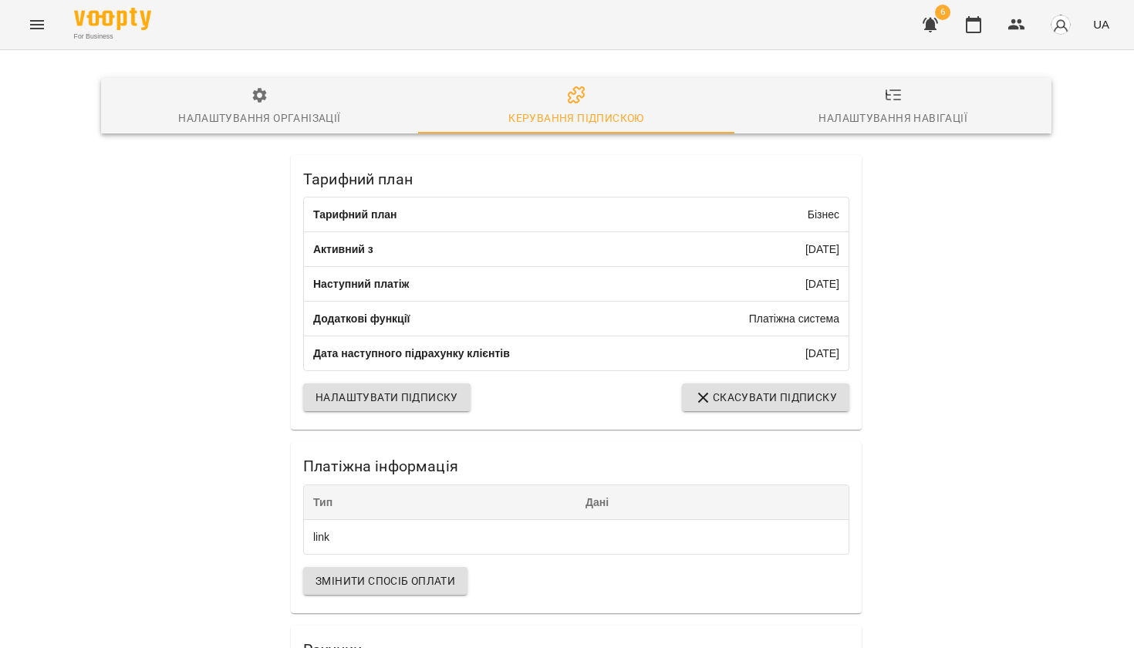
click at [38, 23] on icon "Menu" at bounding box center [37, 24] width 19 height 19
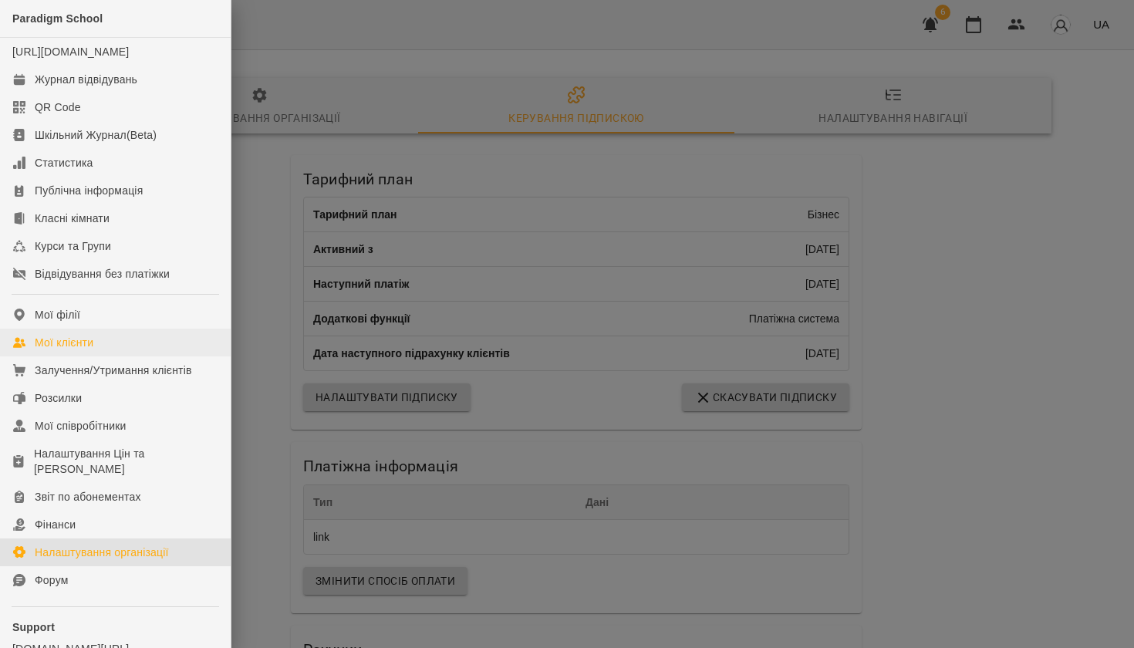
click at [80, 350] on div "Мої клієнти" at bounding box center [64, 342] width 59 height 15
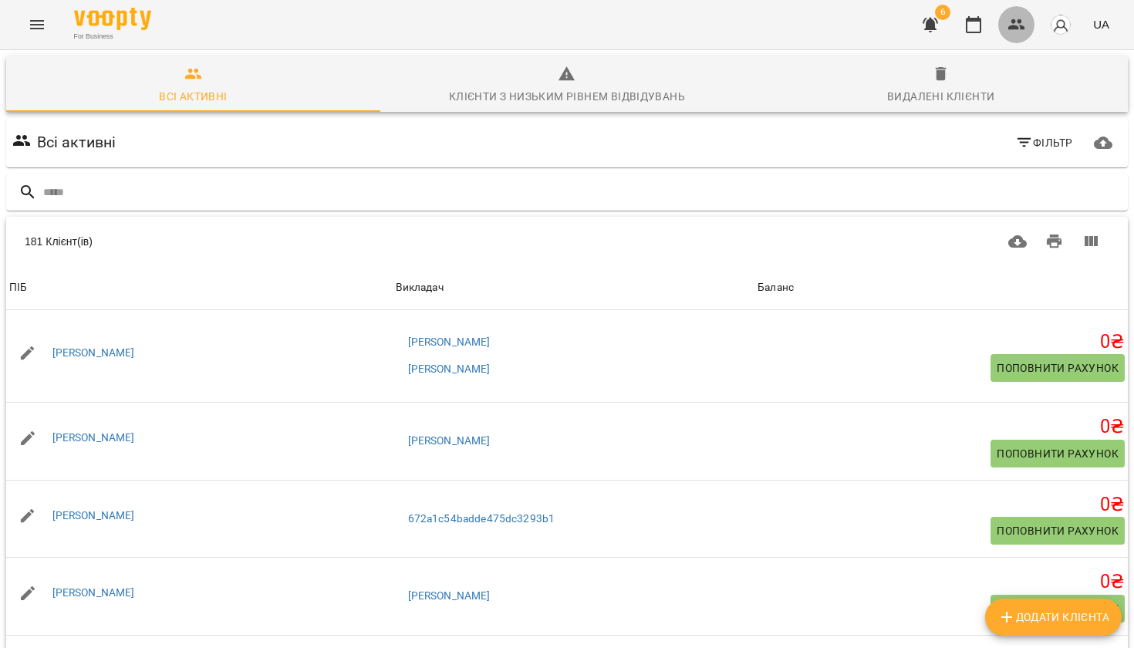
click at [1012, 19] on icon "button" at bounding box center [1017, 24] width 19 height 19
click at [587, 197] on input "text" at bounding box center [582, 192] width 1079 height 25
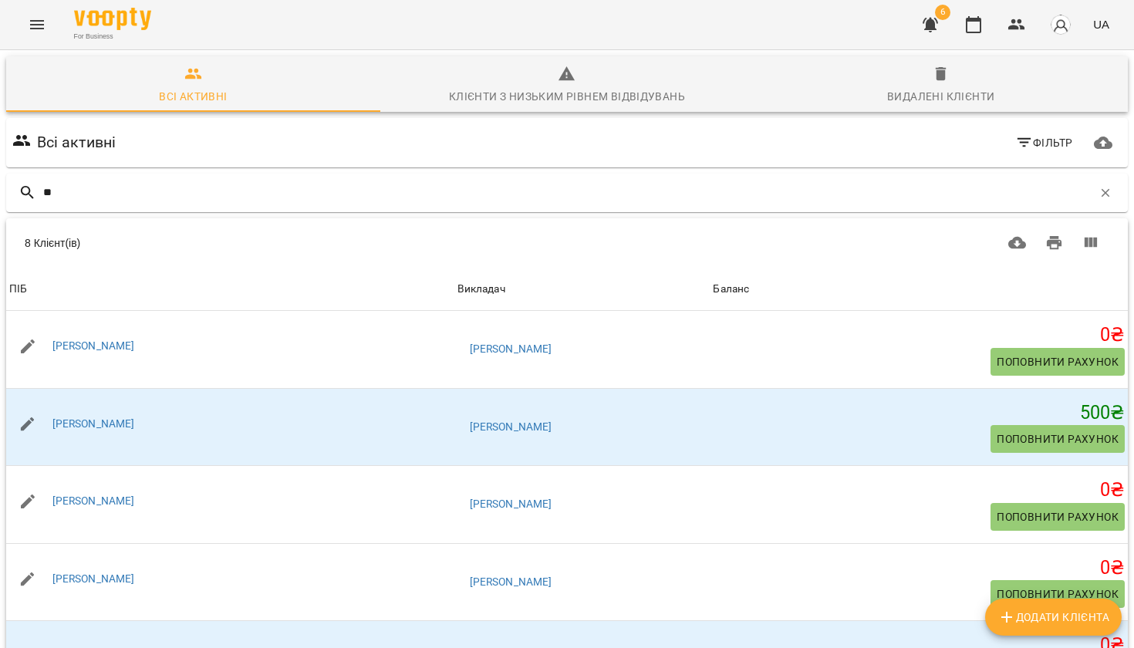
type input "*"
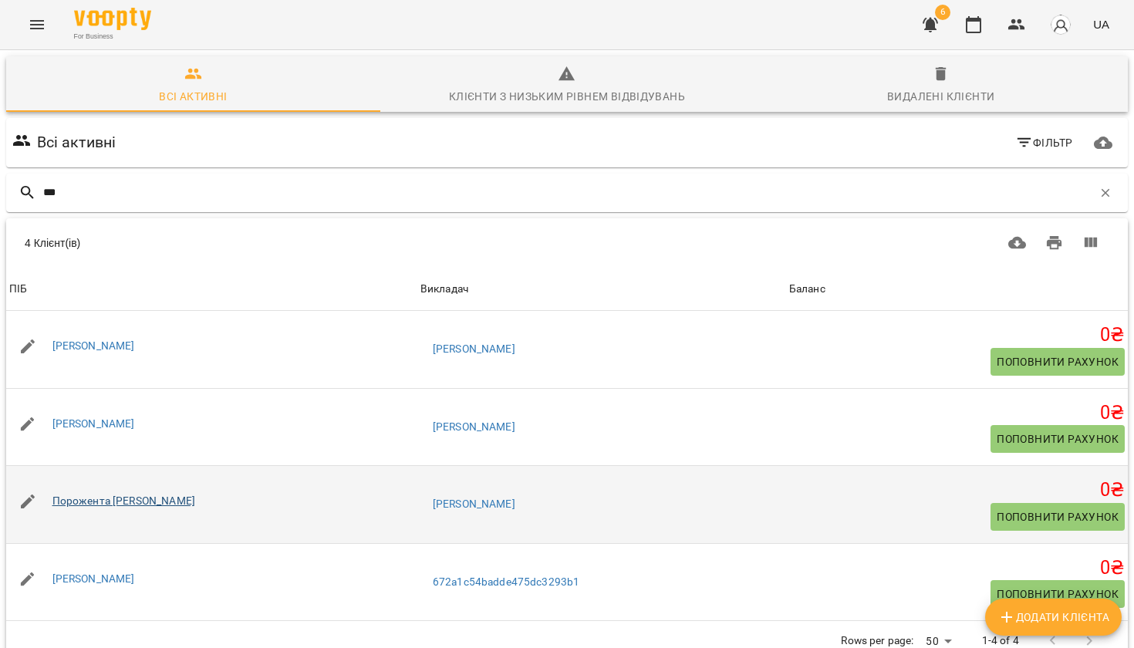
type input "***"
click at [119, 505] on link "Порожента [PERSON_NAME]" at bounding box center [123, 501] width 143 height 12
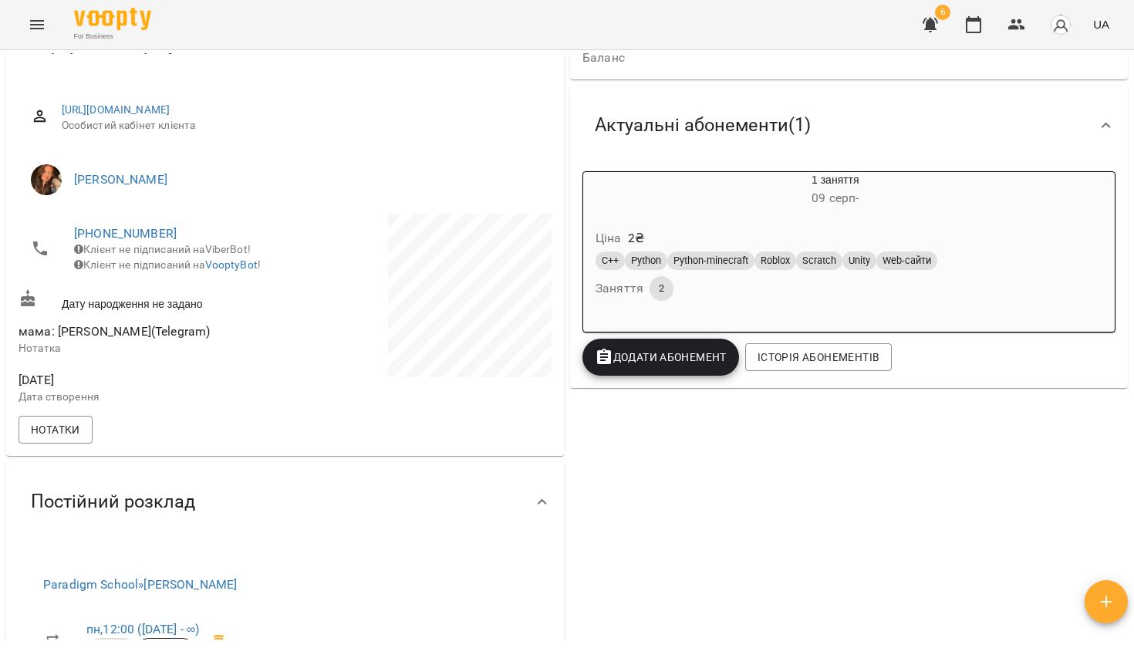
scroll to position [151, 0]
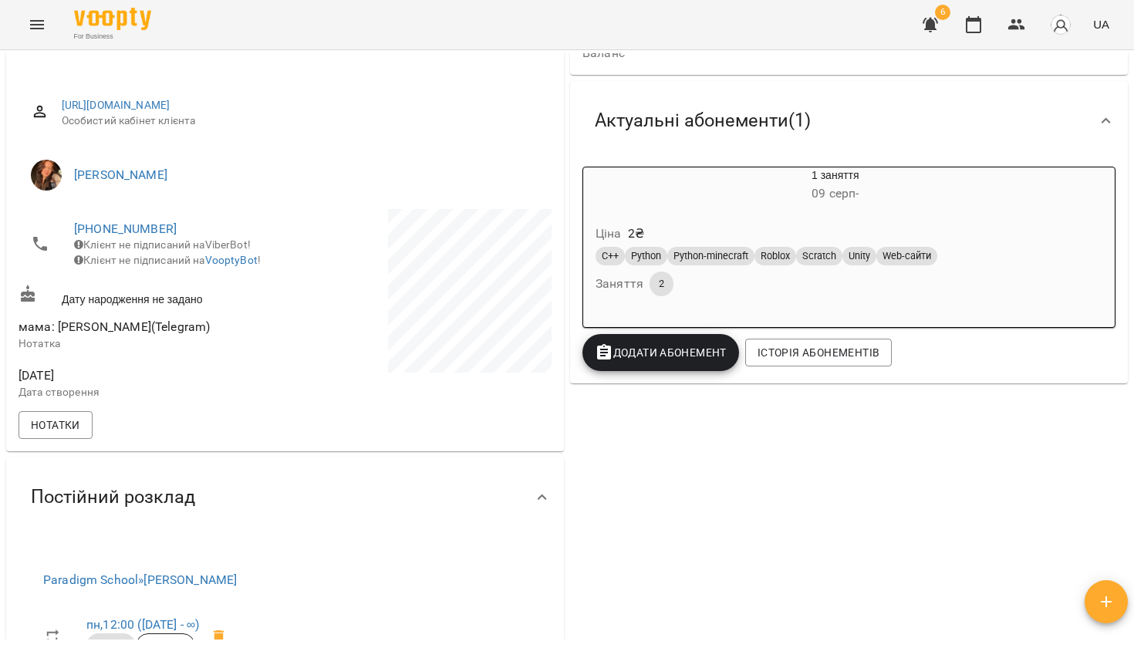
click at [655, 375] on div "1 заняття [DATE] - Ціна 2 ₴ C++ Python Python-minecraft Roblox Scratch Unity We…" at bounding box center [849, 272] width 558 height 223
click at [671, 351] on span "Додати Абонемент" at bounding box center [661, 352] width 132 height 19
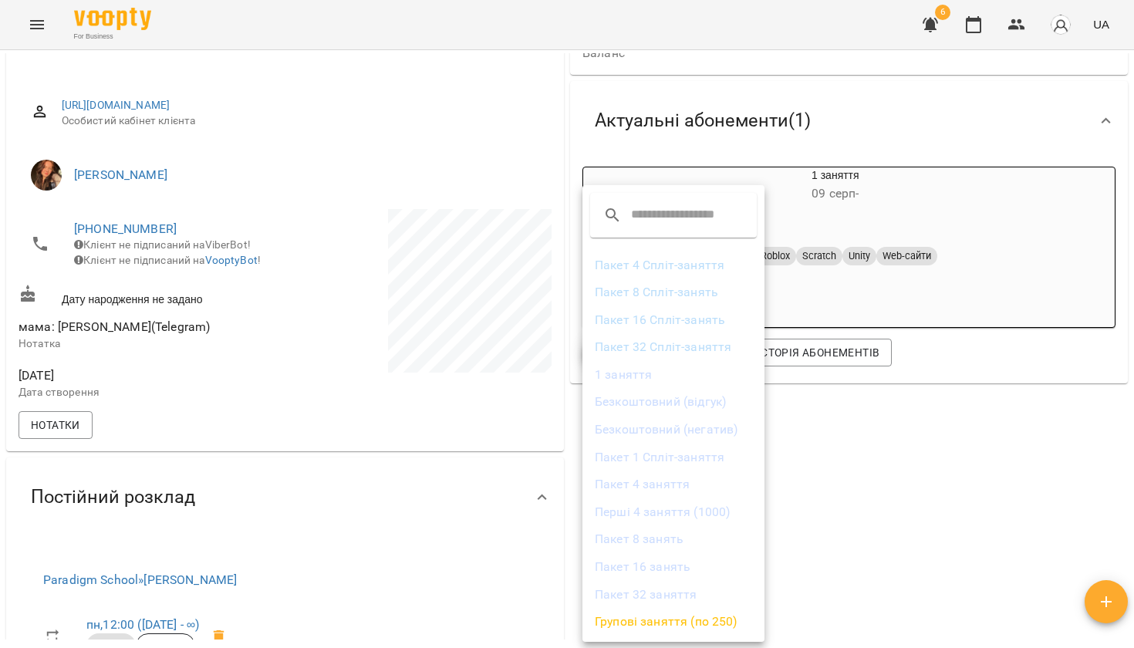
click at [567, 424] on div at bounding box center [567, 324] width 1134 height 648
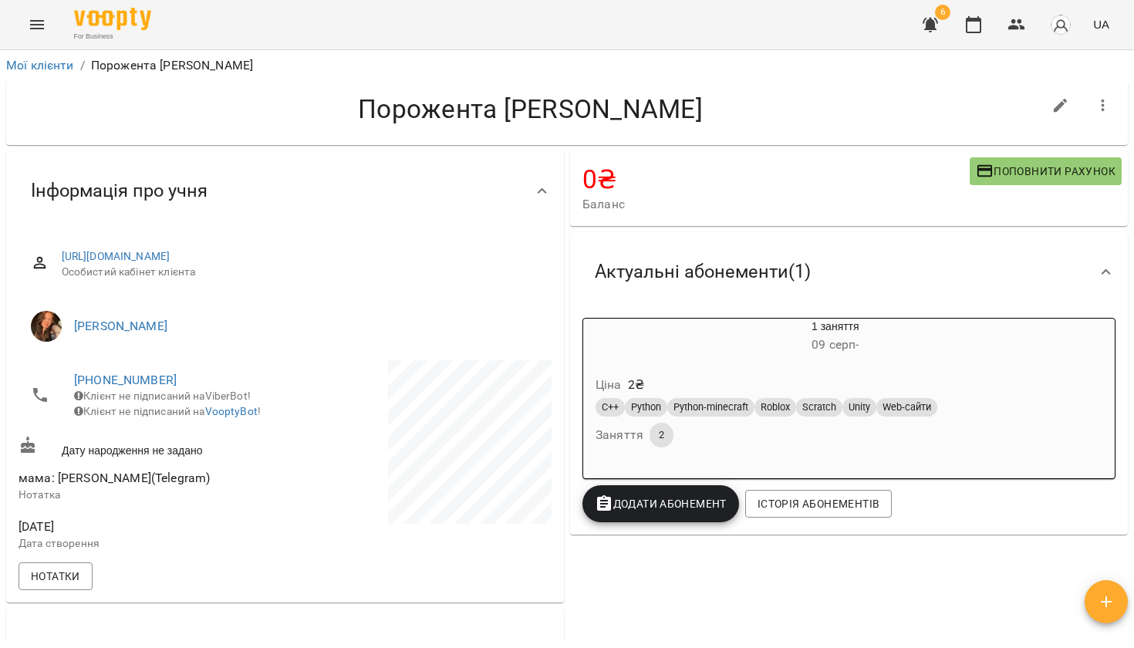
scroll to position [0, 0]
click at [49, 69] on link "Мої клієнти" at bounding box center [40, 65] width 68 height 15
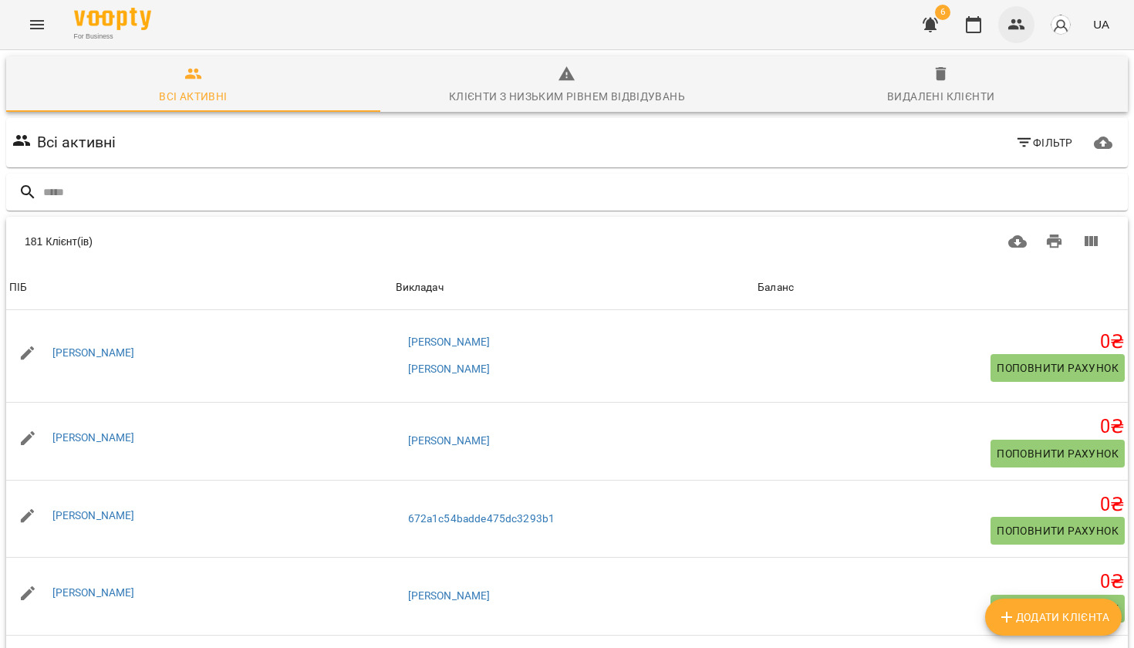
click at [1022, 24] on icon "button" at bounding box center [1017, 24] width 19 height 19
click at [385, 203] on input "text" at bounding box center [582, 192] width 1079 height 25
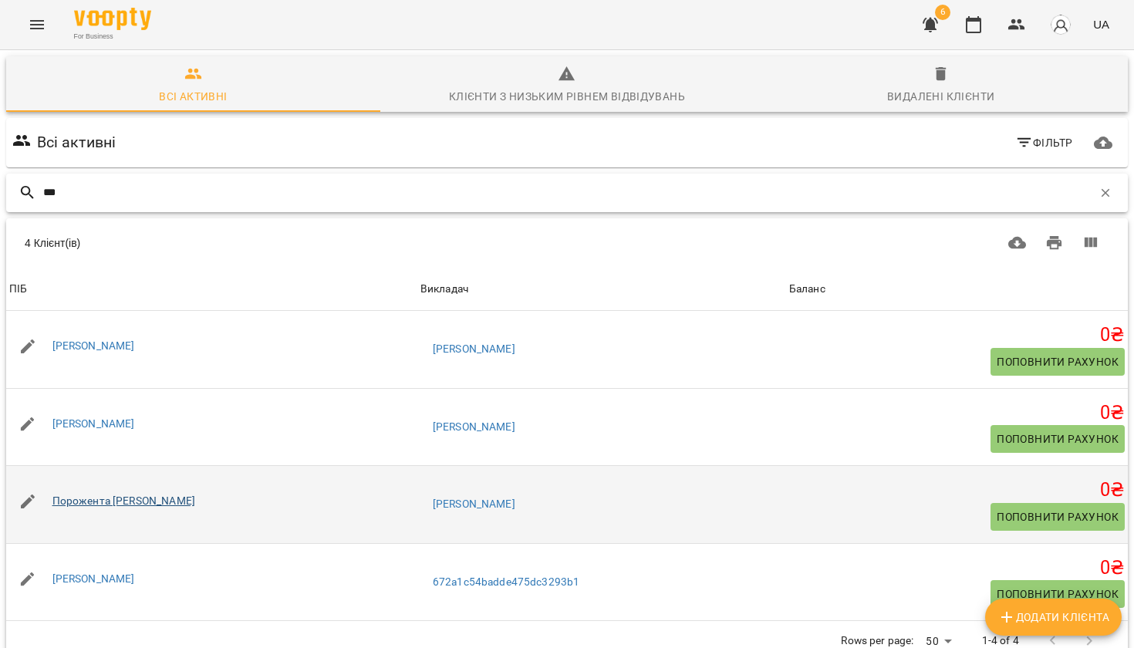
scroll to position [68, 0]
type input "***"
click at [103, 495] on link "Порожента [PERSON_NAME]" at bounding box center [123, 501] width 143 height 12
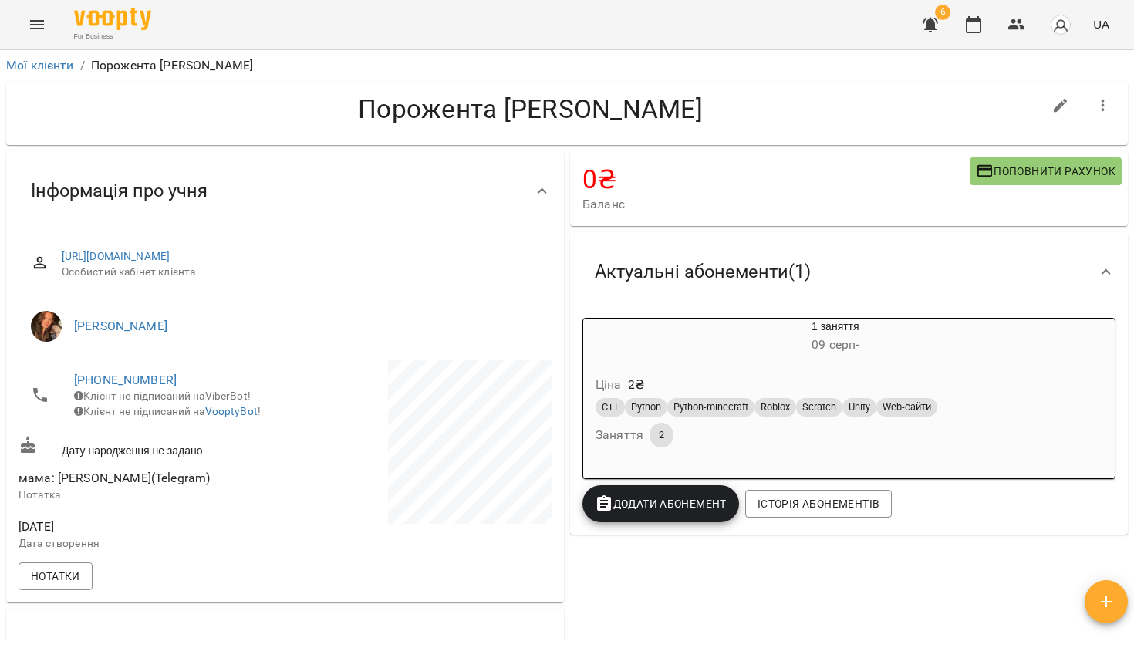
click at [688, 359] on div "Ціна 2 ₴ C++ Python Python-minecraft Roblox Scratch Unity Web-сайти Заняття 2" at bounding box center [835, 414] width 511 height 111
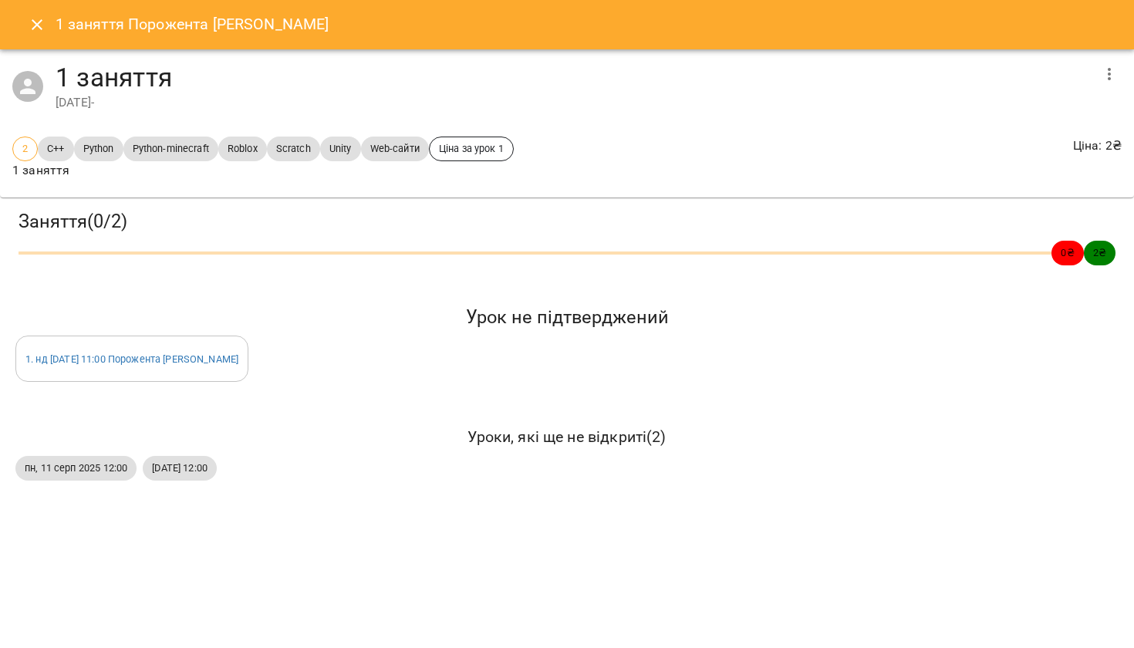
click at [1118, 76] on icon "button" at bounding box center [1109, 74] width 19 height 19
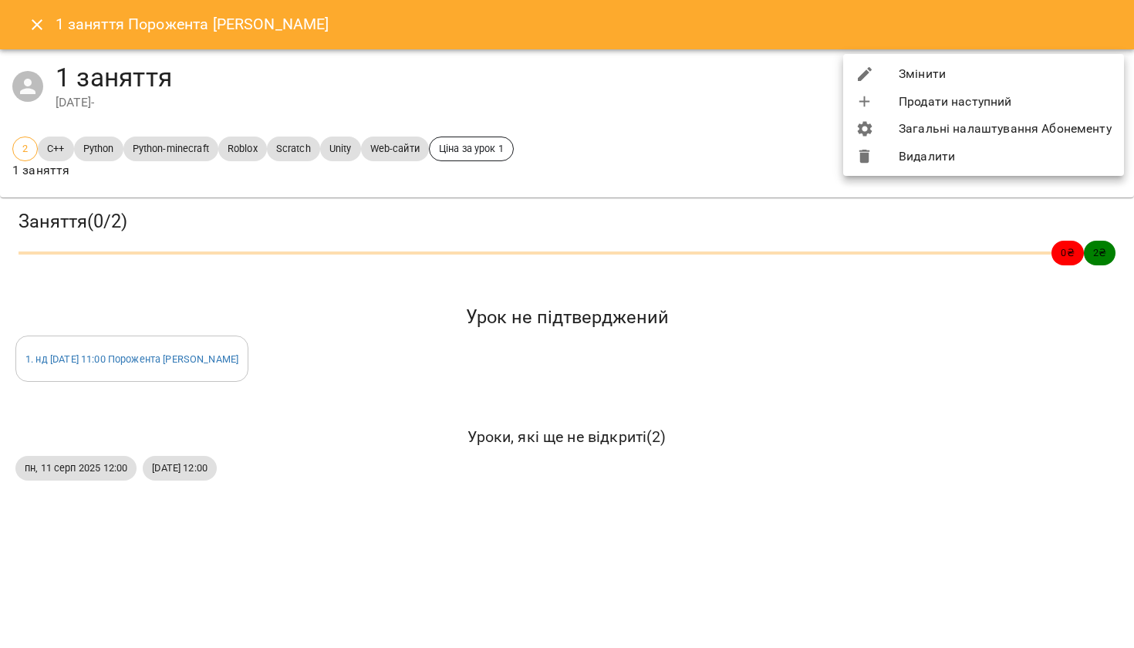
click at [956, 154] on li "Видалити" at bounding box center [983, 157] width 281 height 28
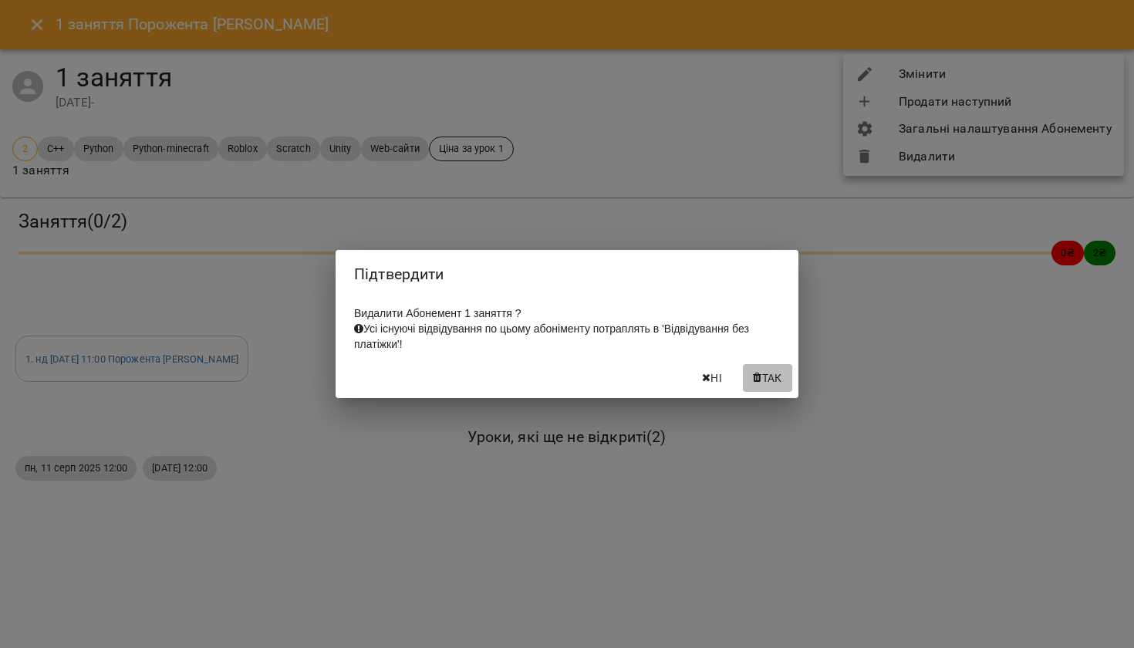
click at [762, 378] on span "Так" at bounding box center [772, 378] width 20 height 19
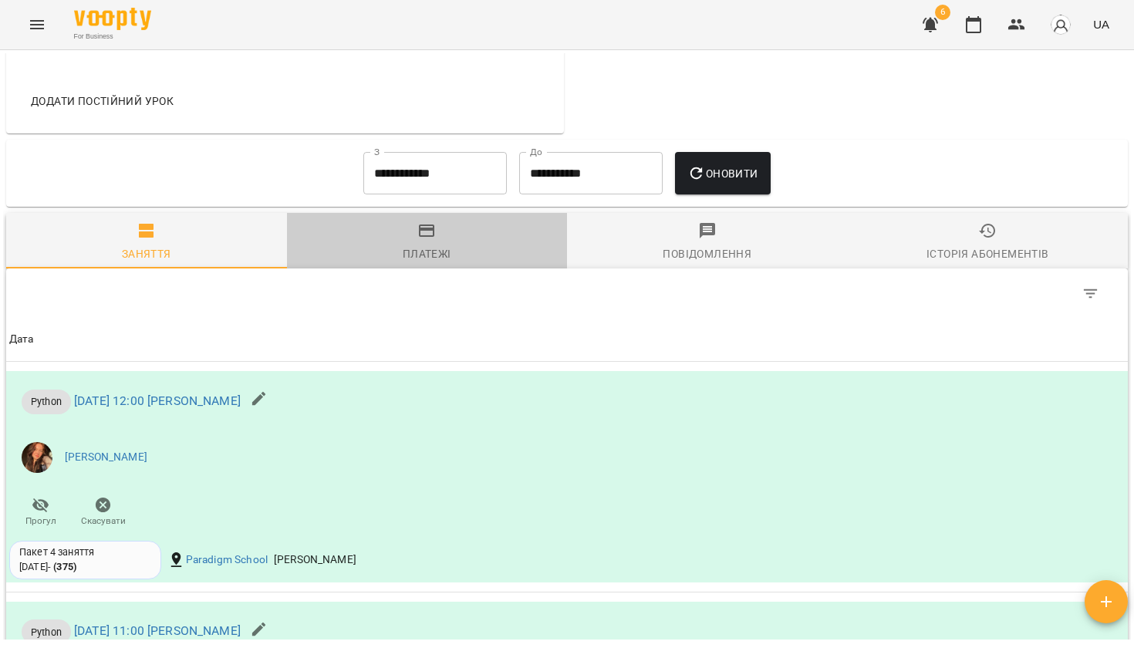
click at [435, 254] on div "Платежі" at bounding box center [427, 254] width 49 height 19
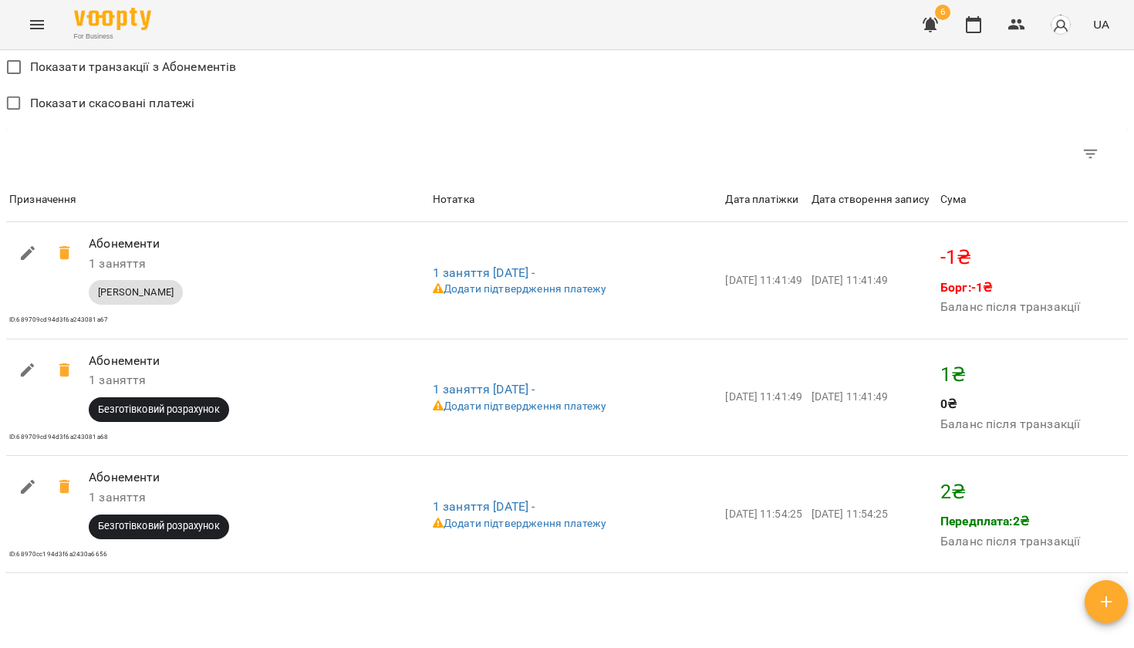
scroll to position [1139, 0]
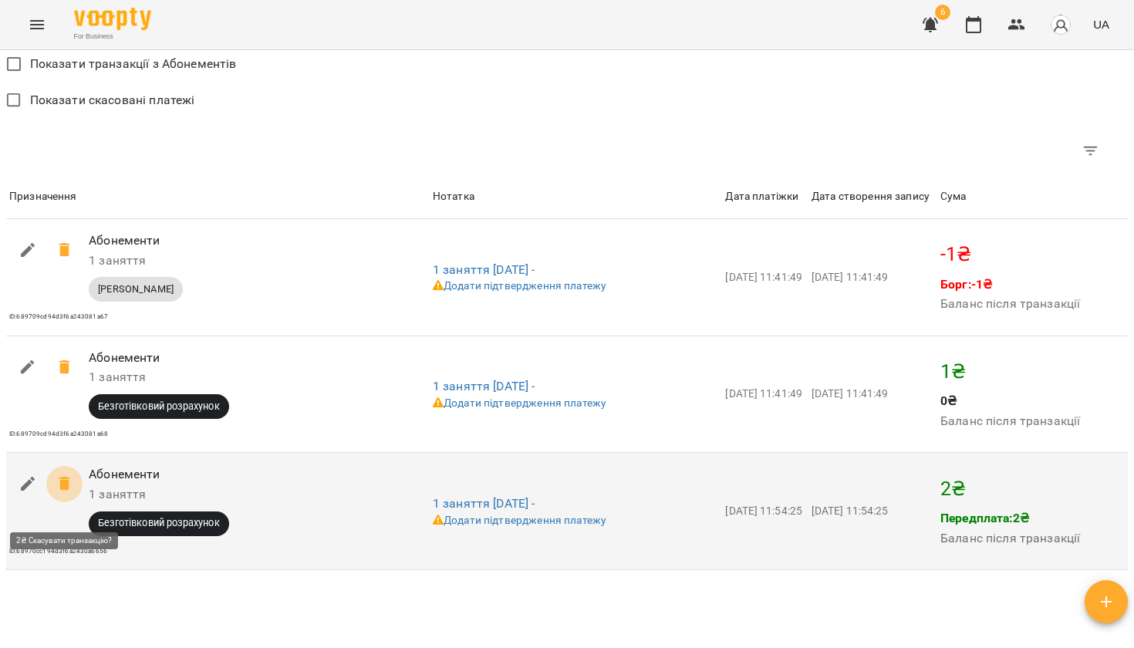
click at [68, 491] on icon at bounding box center [64, 484] width 11 height 14
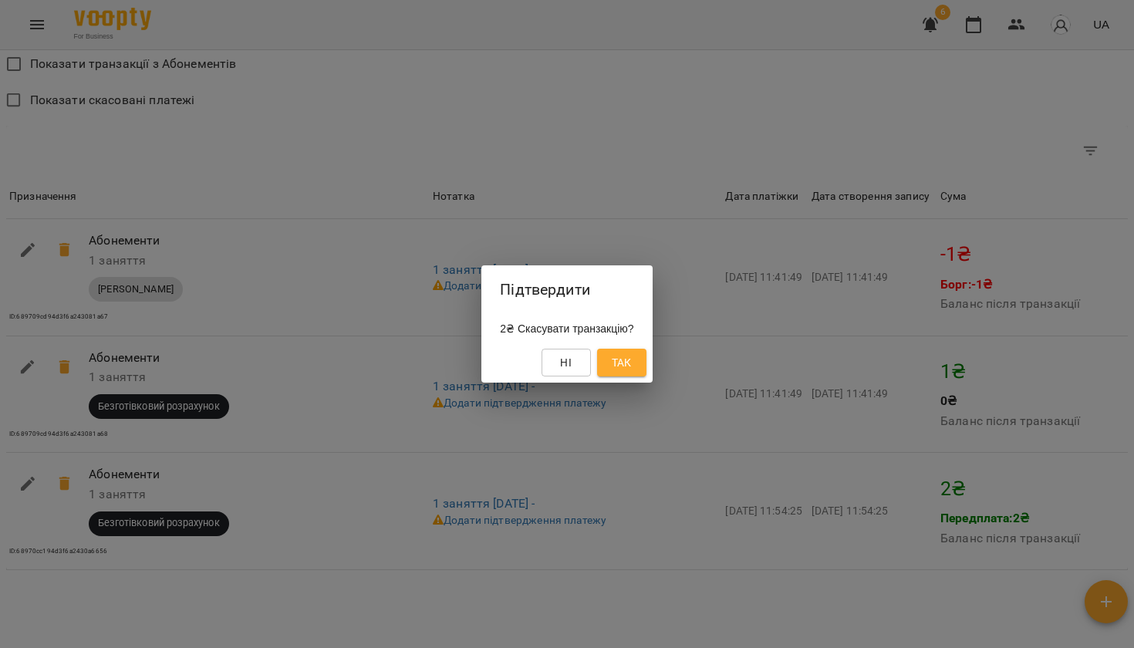
click at [607, 365] on button "Так" at bounding box center [621, 363] width 49 height 28
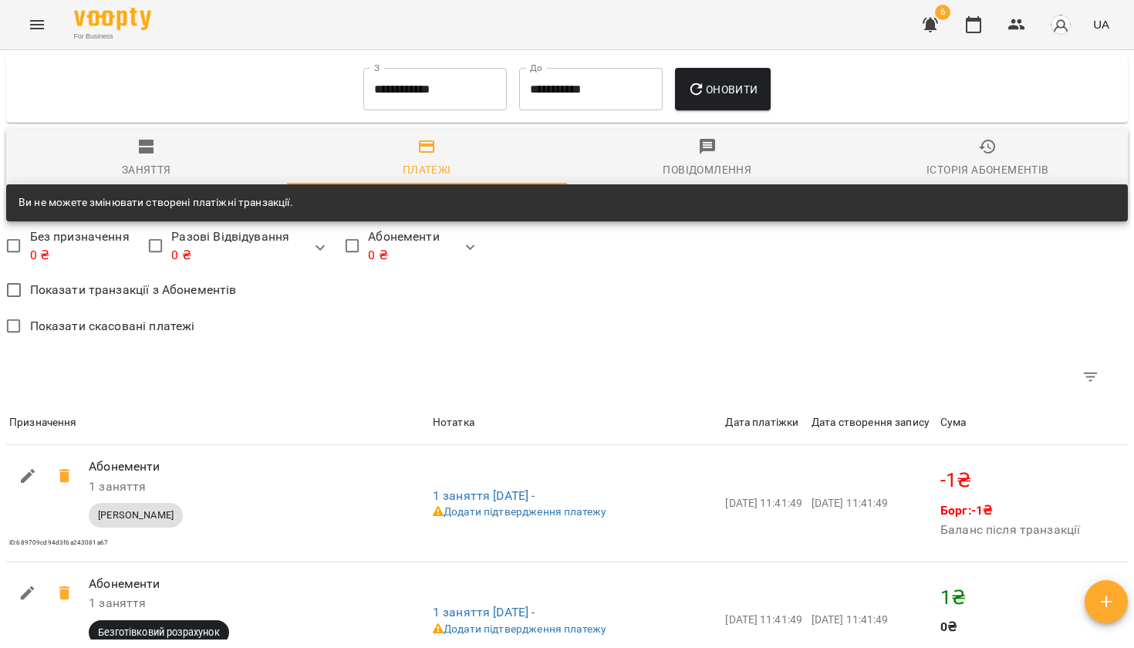
click at [157, 154] on span "Заняття" at bounding box center [146, 158] width 262 height 42
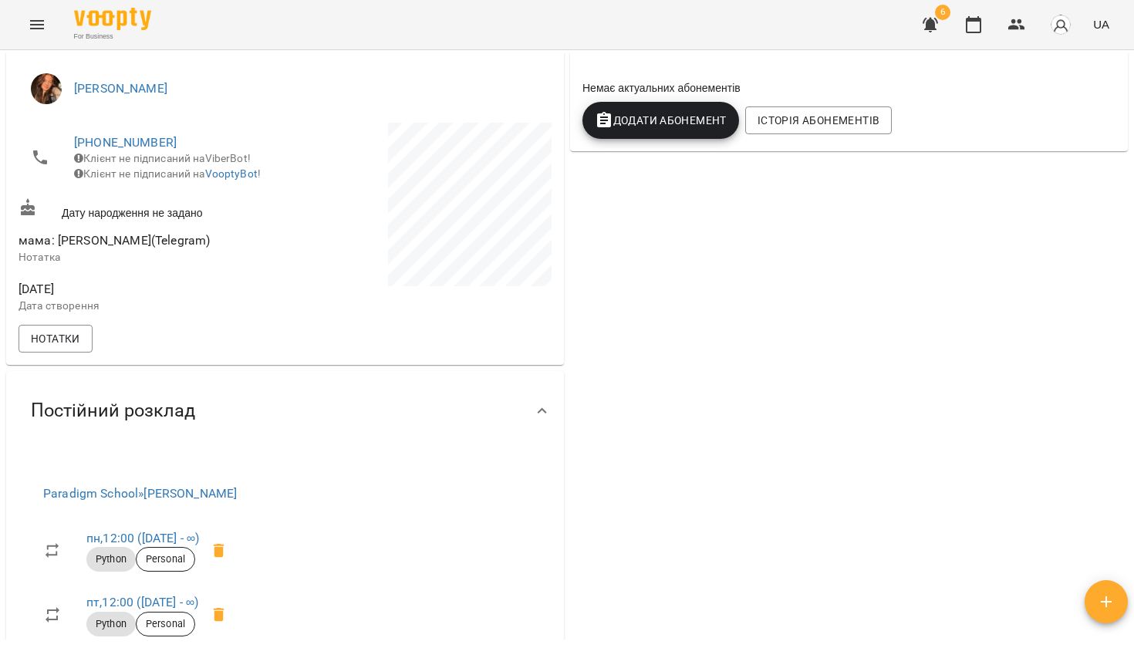
scroll to position [234, 0]
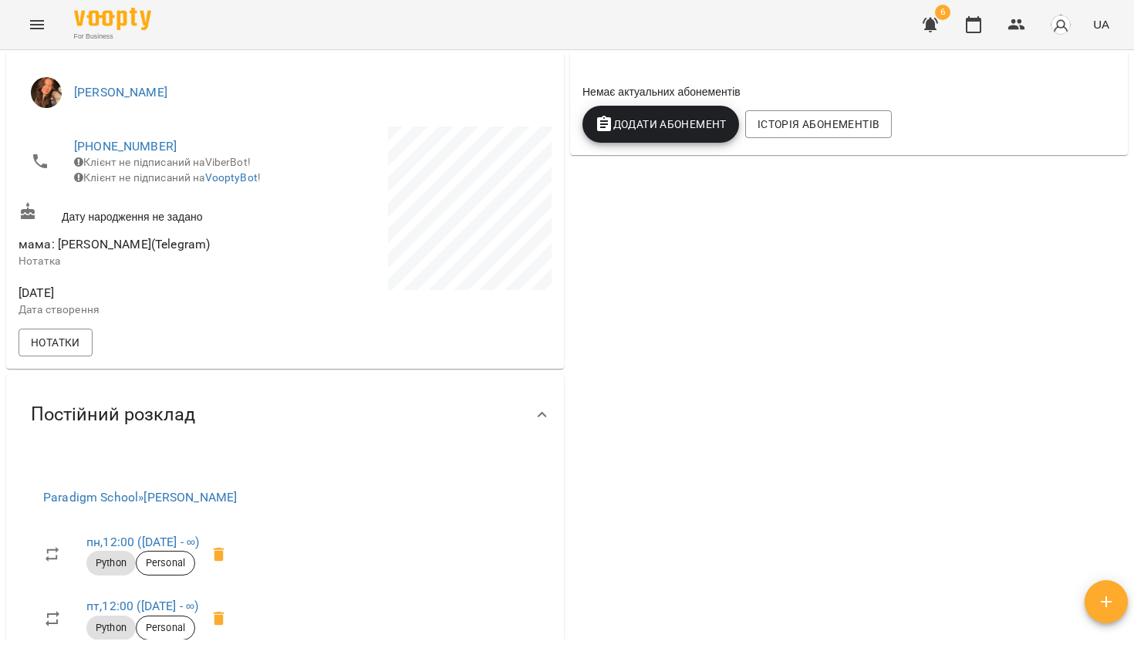
click at [672, 118] on span "Додати Абонемент" at bounding box center [661, 124] width 132 height 19
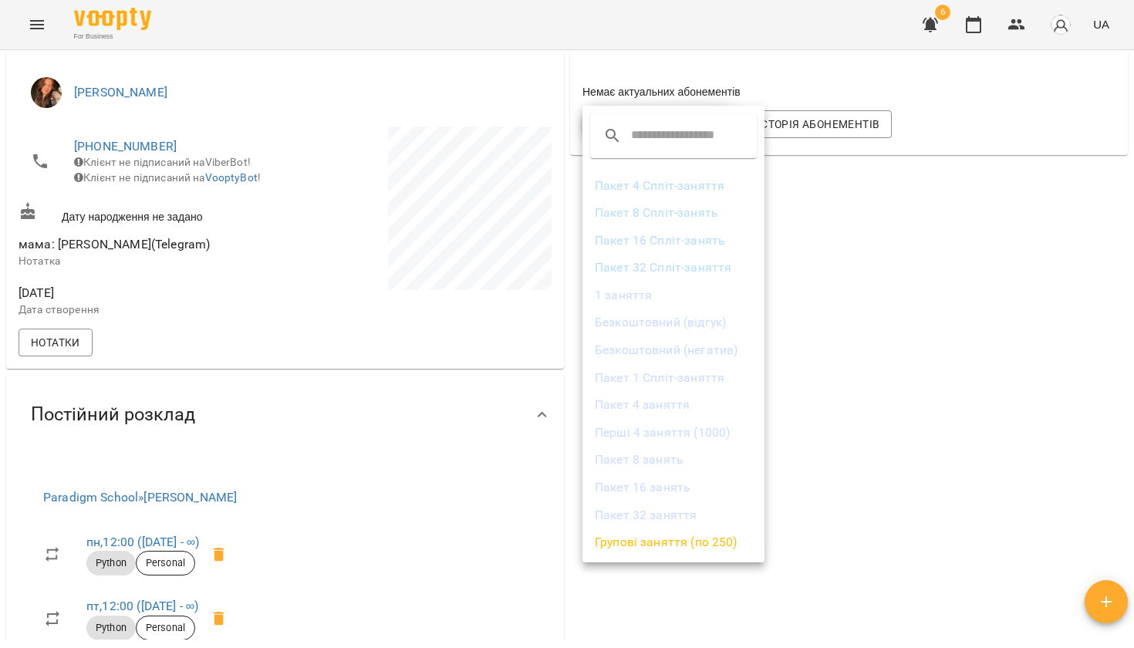
click at [676, 350] on li "Безкоштовний (негатив)" at bounding box center [674, 350] width 182 height 28
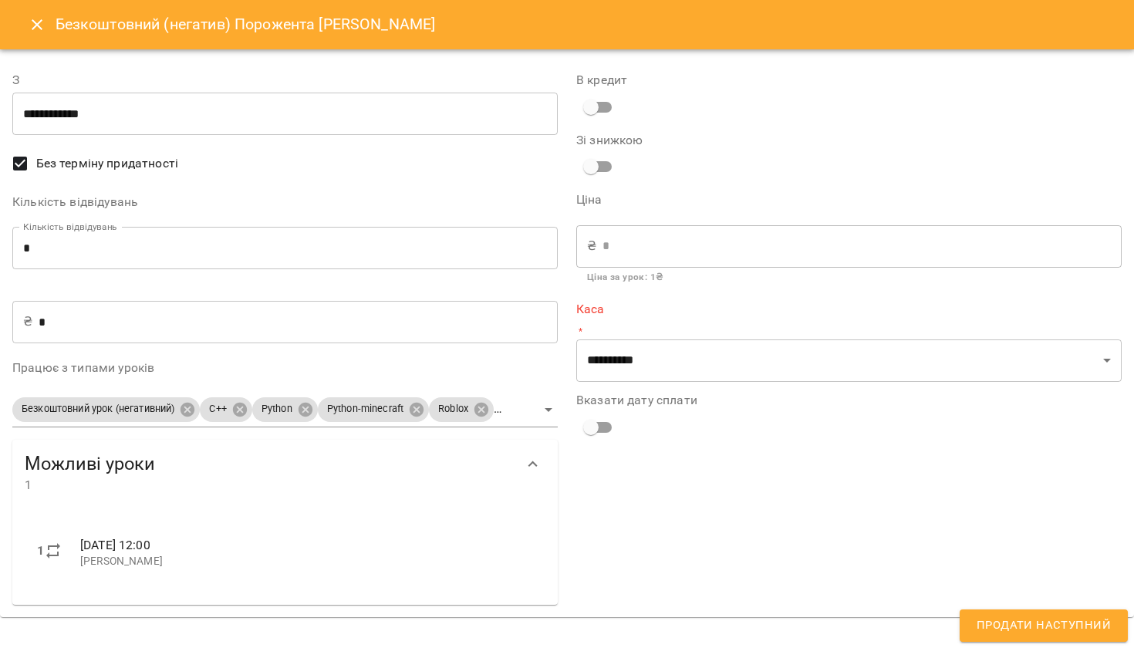
click at [351, 258] on input "*" at bounding box center [285, 248] width 546 height 43
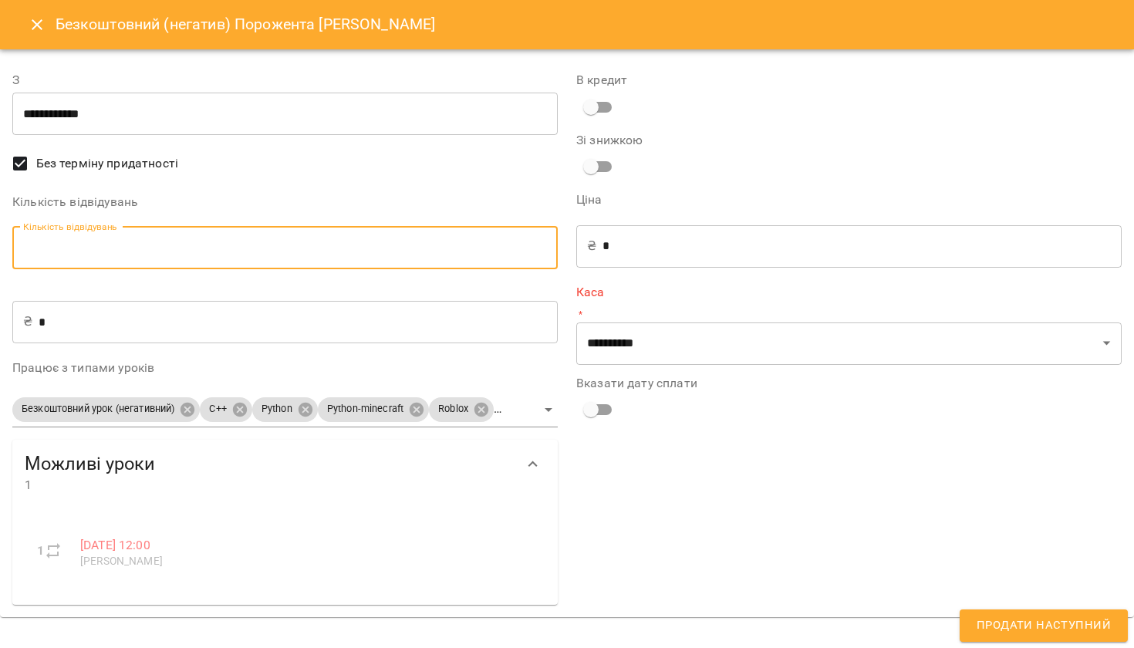
type input "*"
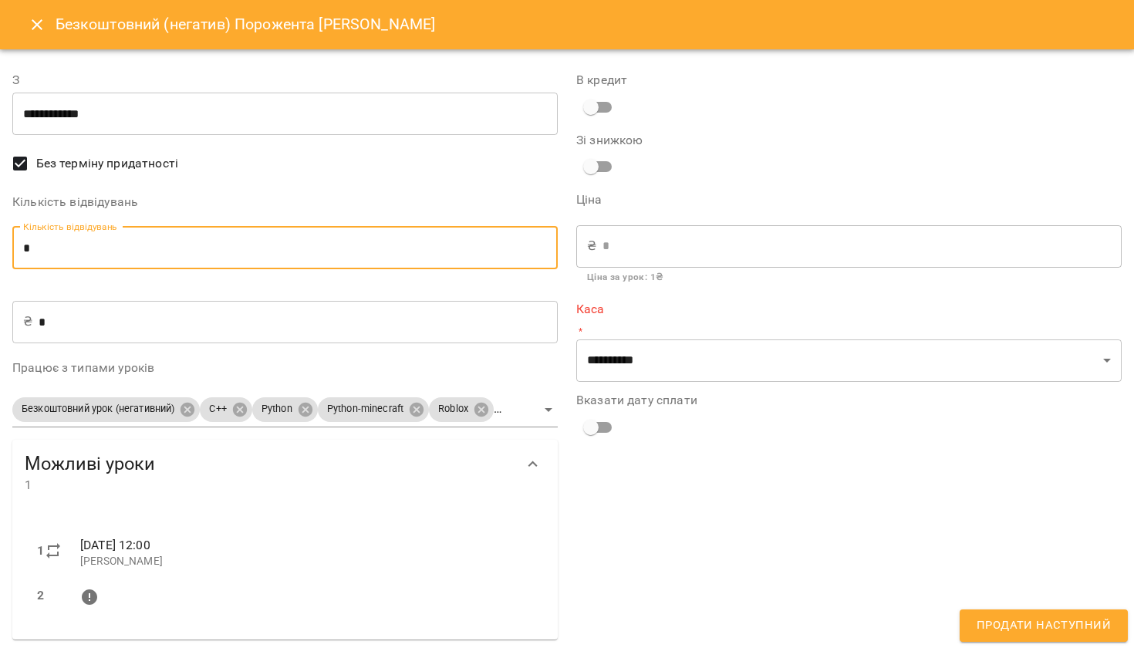
type input "*"
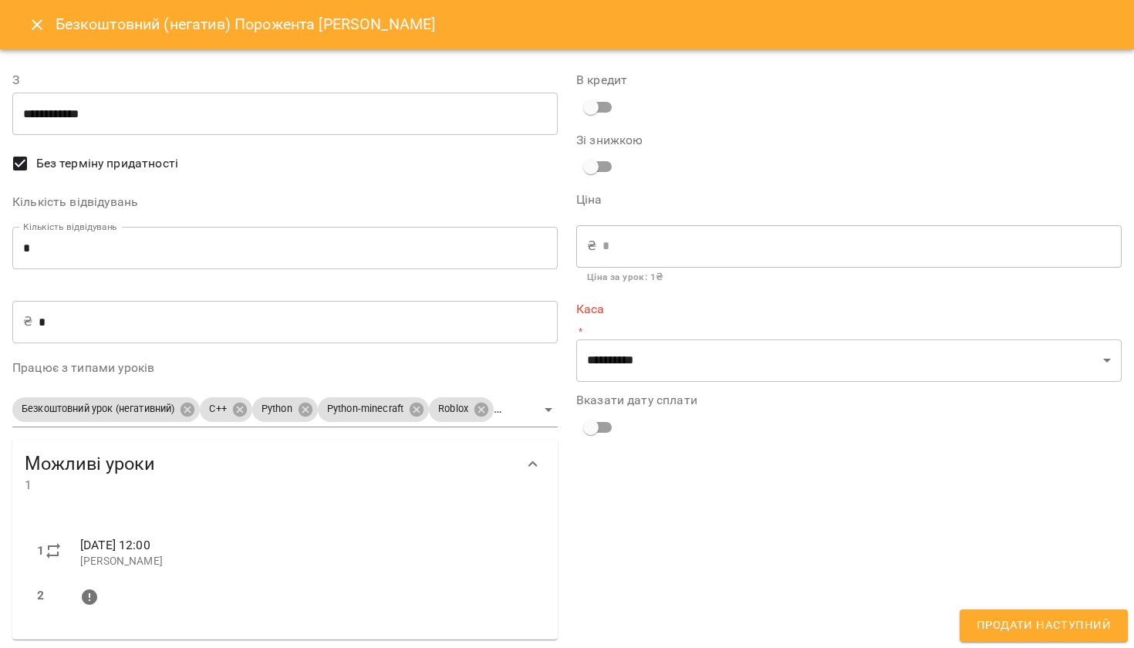
click at [843, 382] on div "**********" at bounding box center [849, 350] width 564 height 596
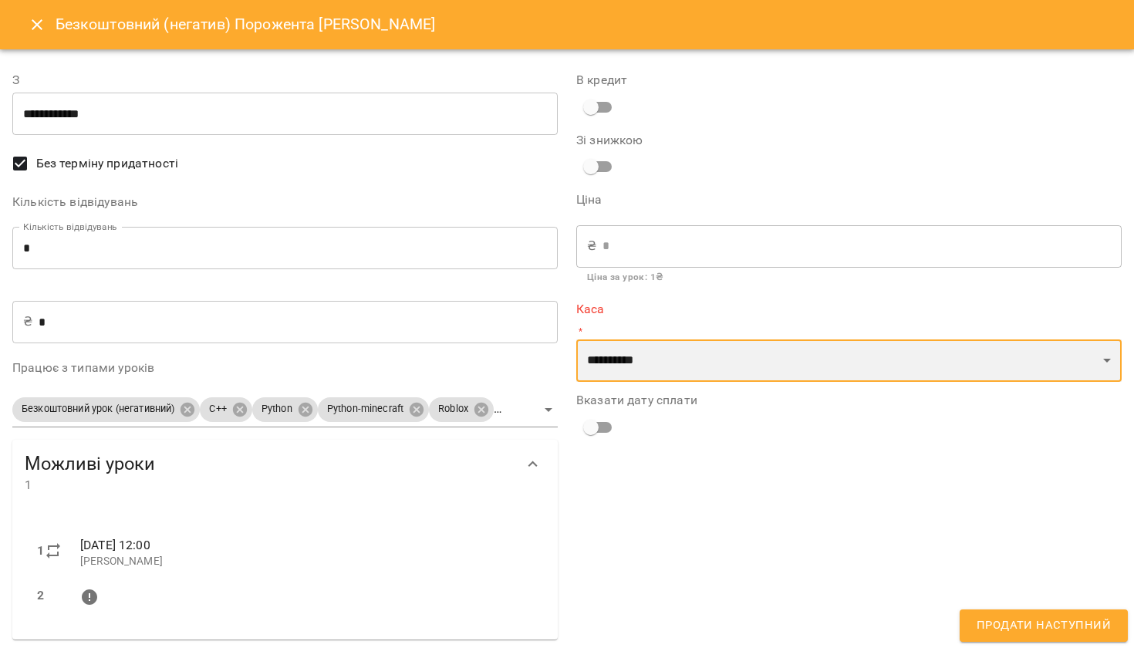
select select "****"
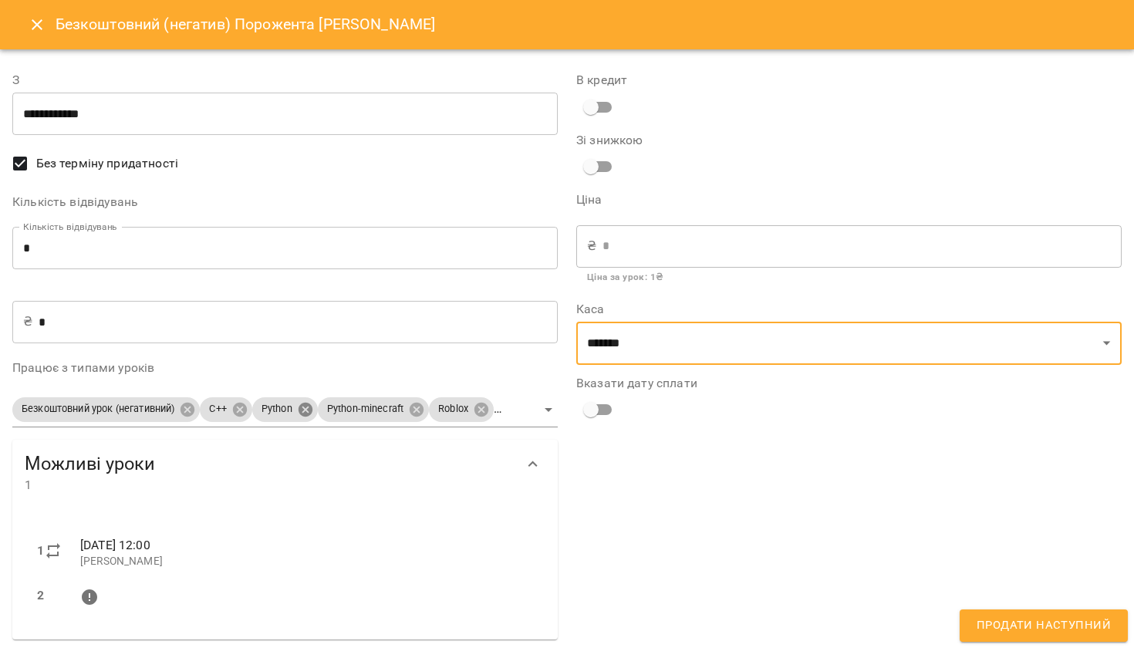
click at [312, 409] on body "For Business 6 UA Мої клієнти / Порожента [PERSON_NAME] Порожента [PERSON_NAME]…" at bounding box center [567, 349] width 1134 height 698
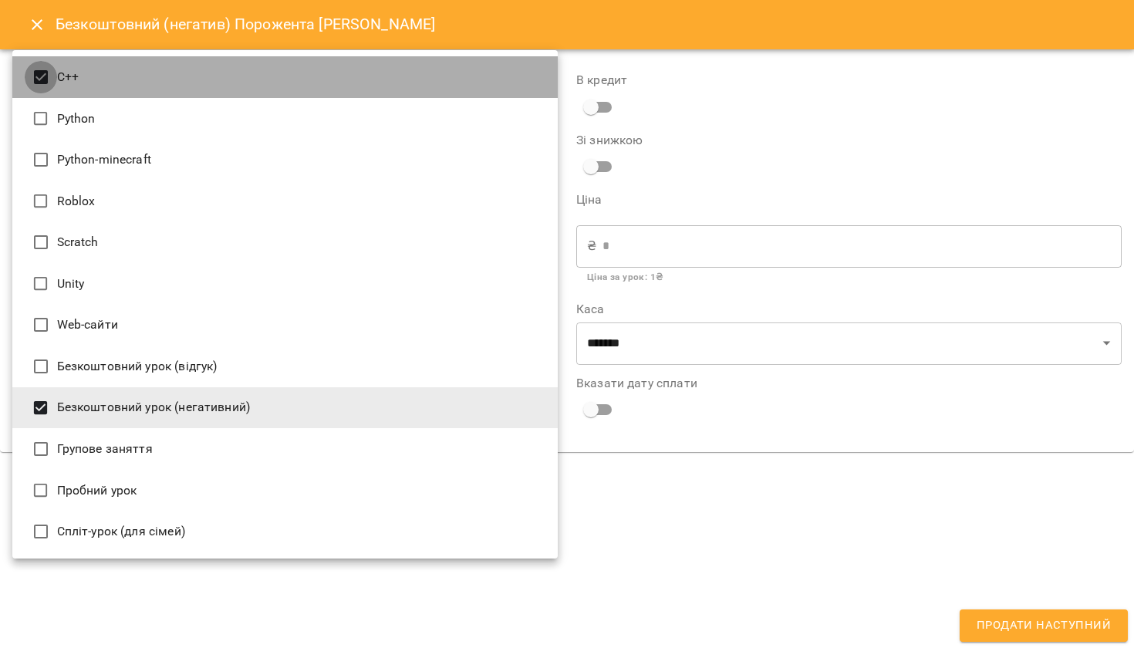
type input "**********"
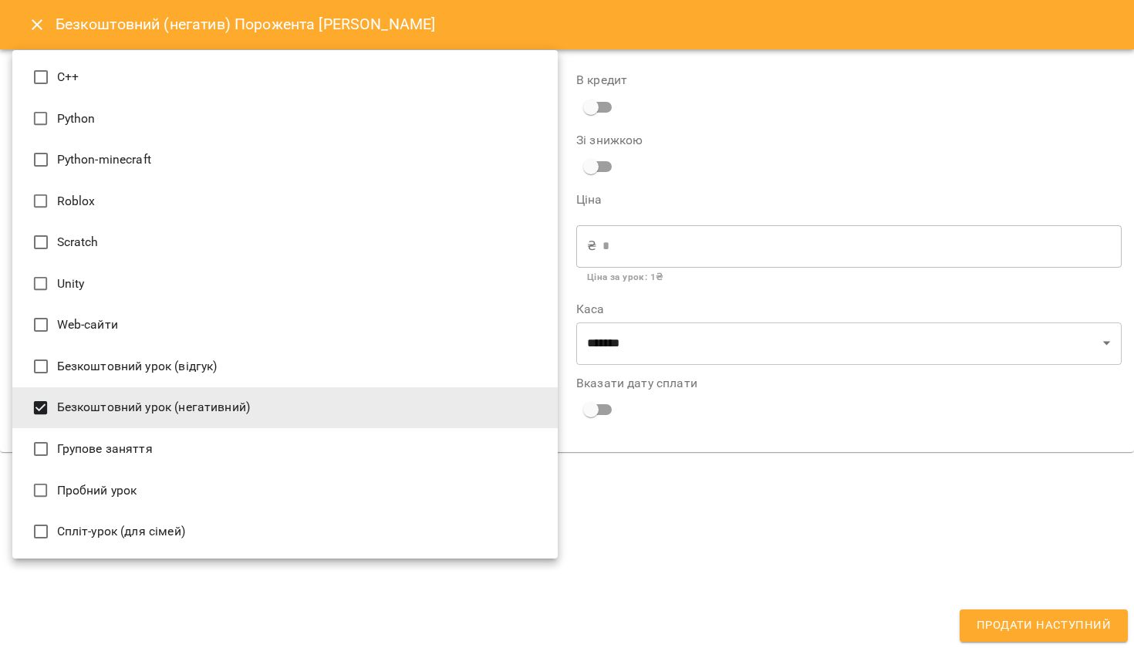
click at [637, 500] on div at bounding box center [567, 324] width 1134 height 648
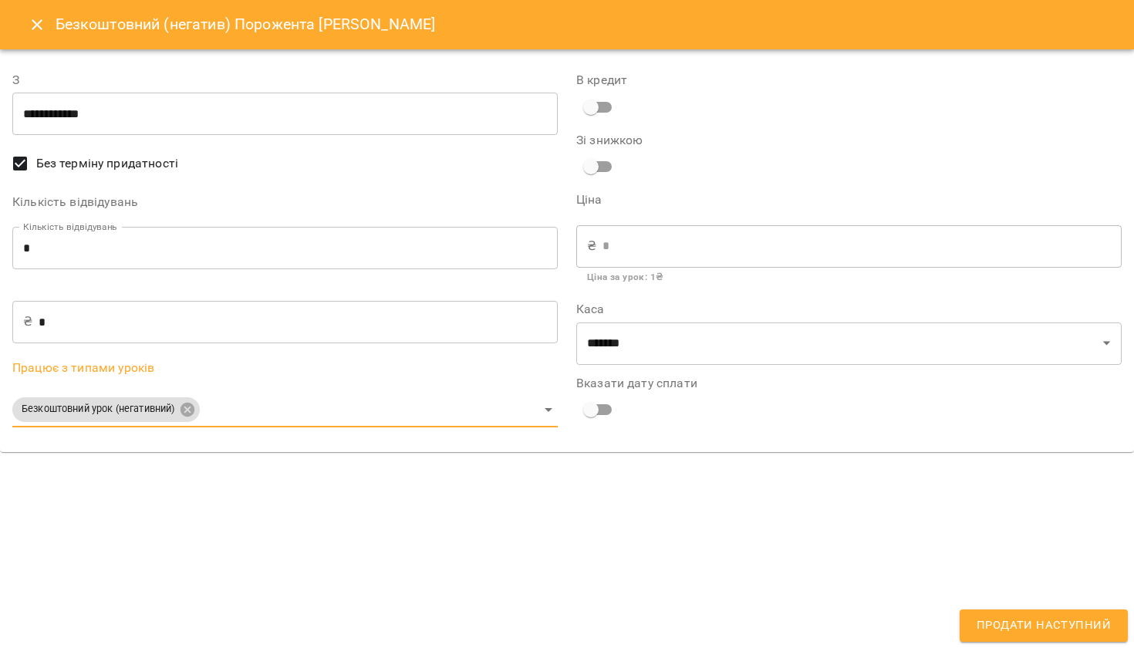
click at [1017, 630] on span "Продати наступний" at bounding box center [1044, 626] width 134 height 20
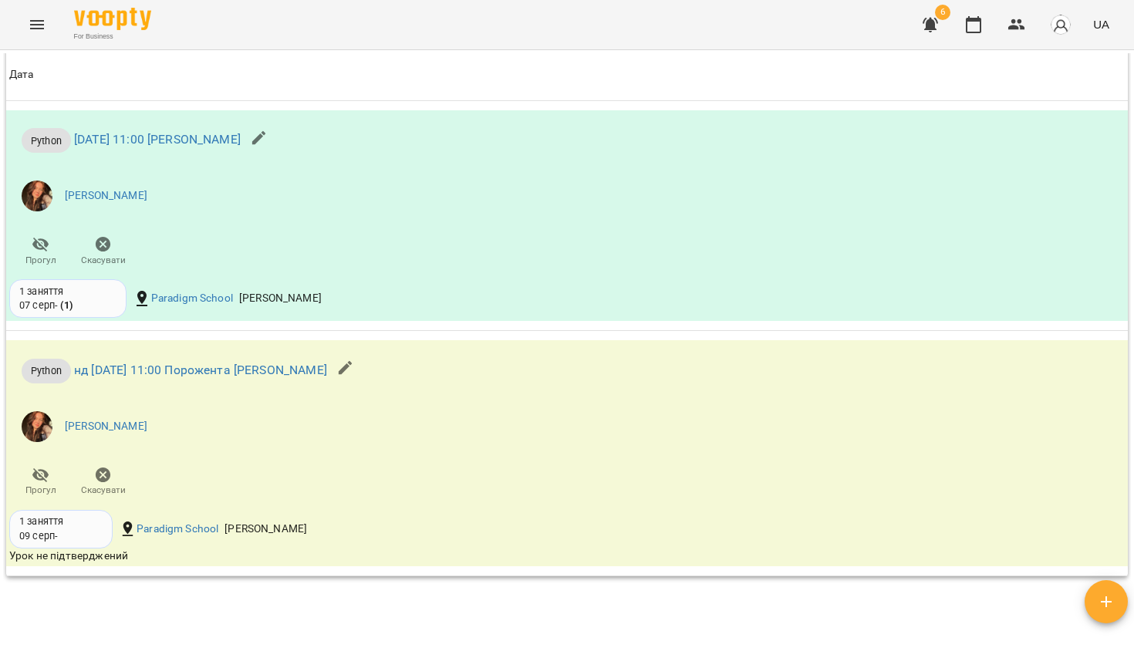
scroll to position [1330, 0]
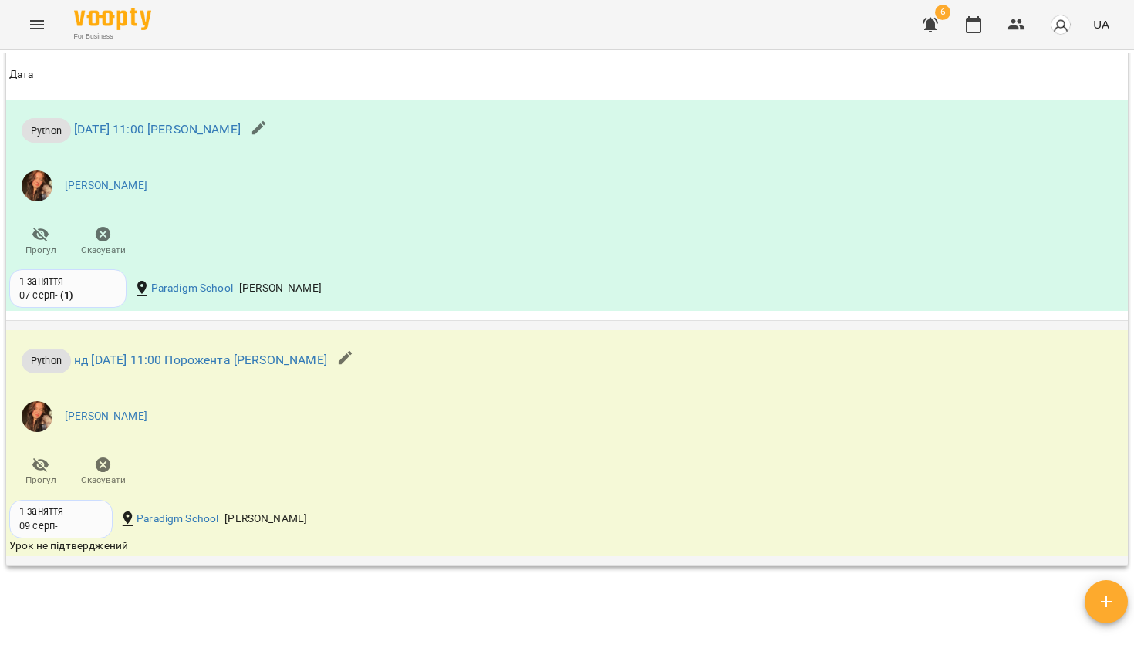
click at [336, 367] on icon "button" at bounding box center [345, 358] width 19 height 19
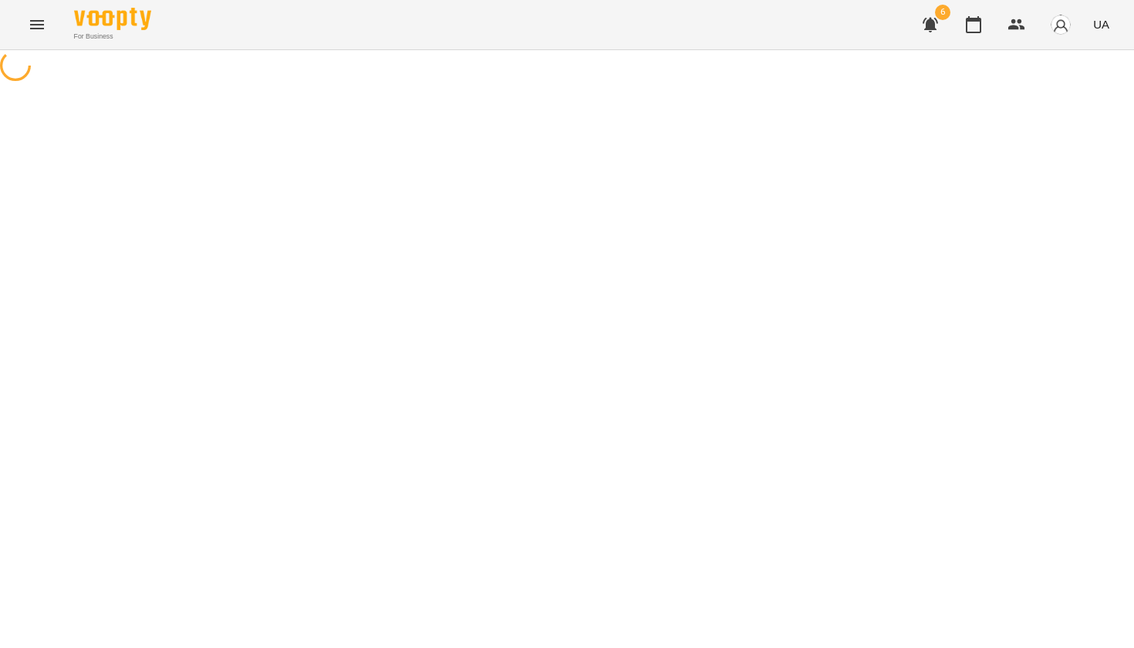
select select "******"
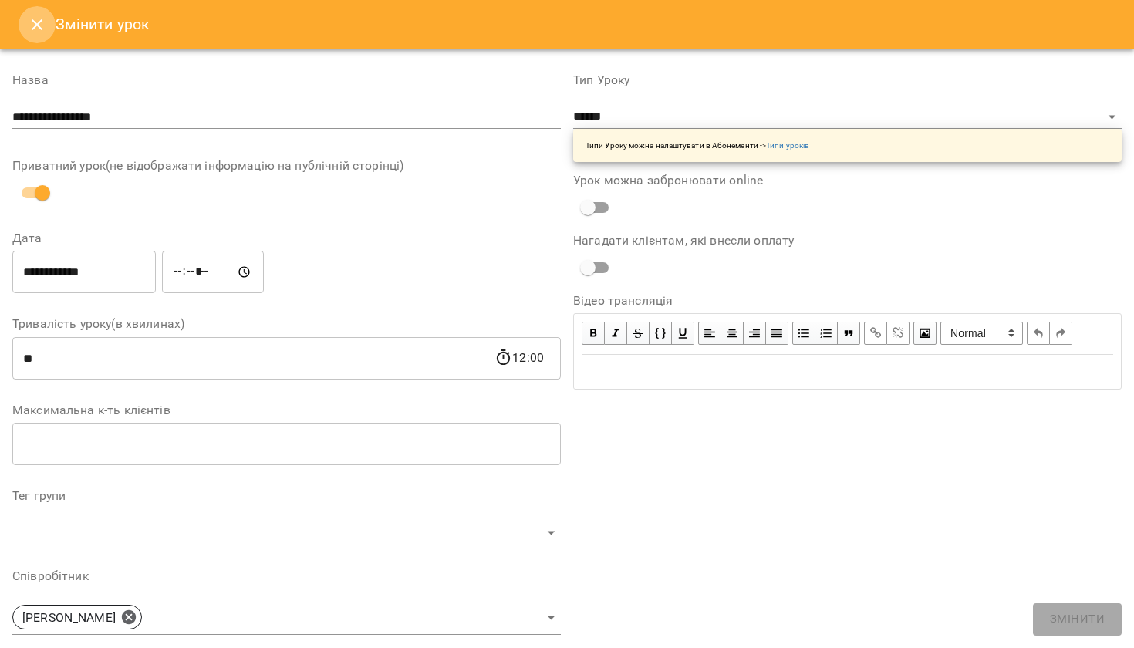
click at [32, 25] on icon "Close" at bounding box center [37, 24] width 19 height 19
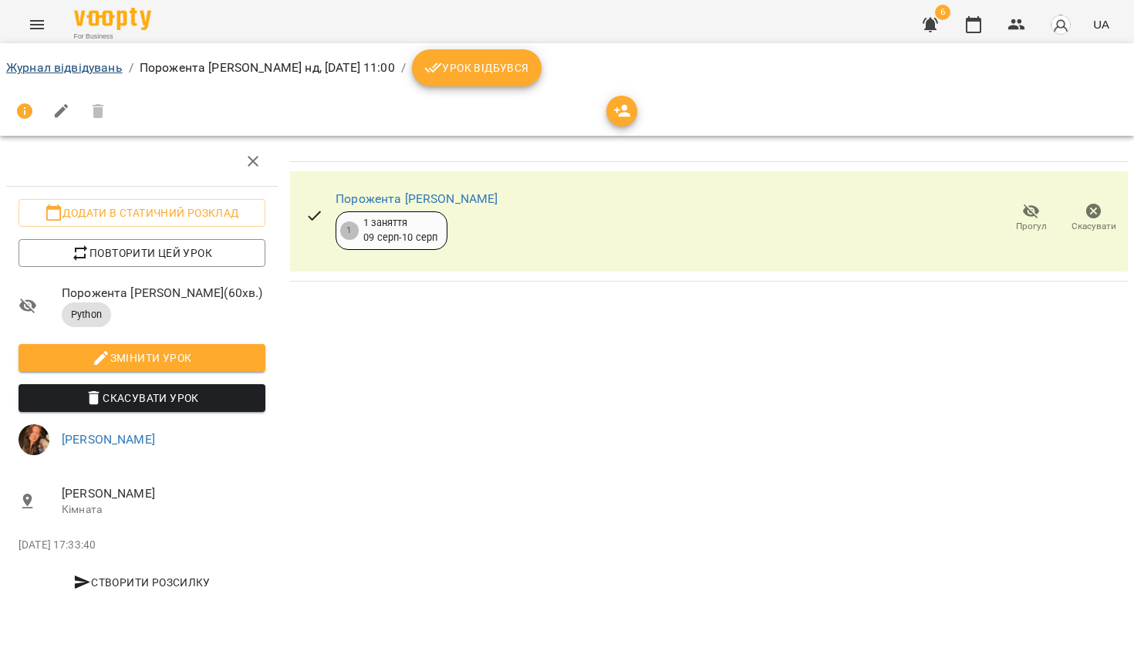
click at [93, 69] on link "Журнал відвідувань" at bounding box center [64, 67] width 117 height 15
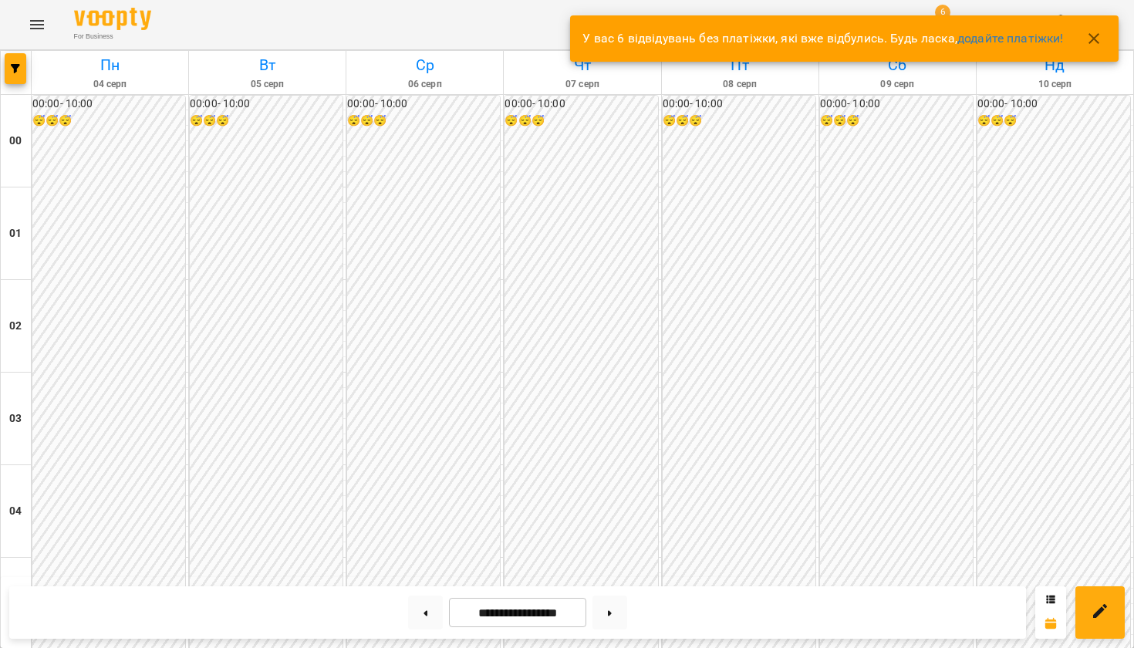
click at [1095, 43] on icon "button" at bounding box center [1094, 38] width 19 height 19
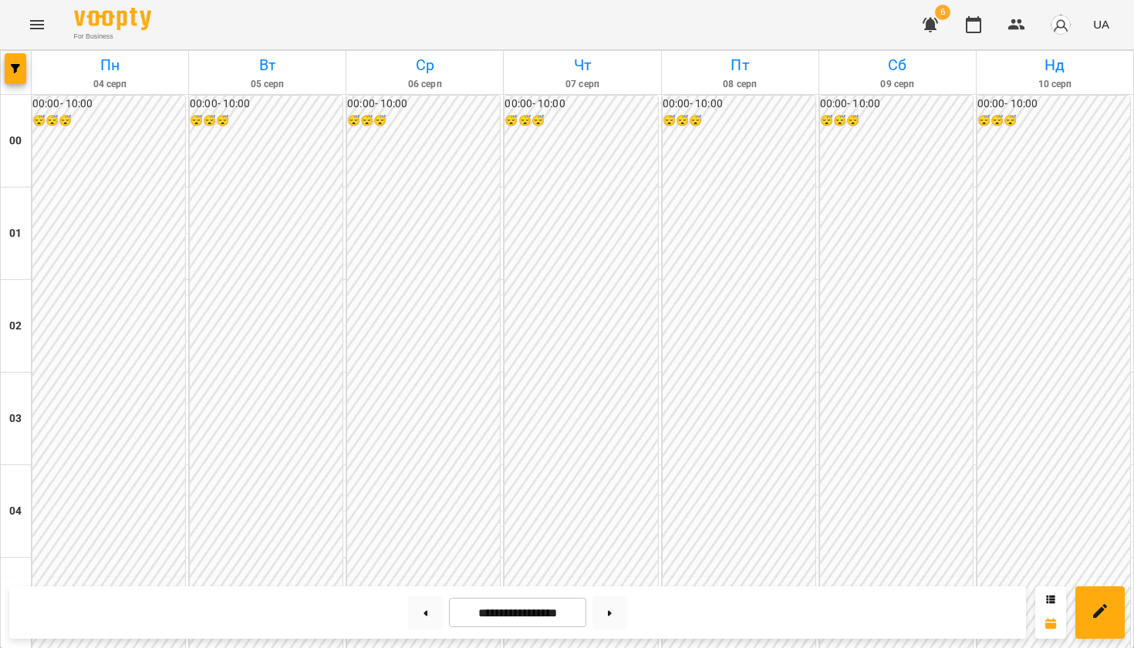
click at [42, 27] on icon "Menu" at bounding box center [37, 24] width 19 height 19
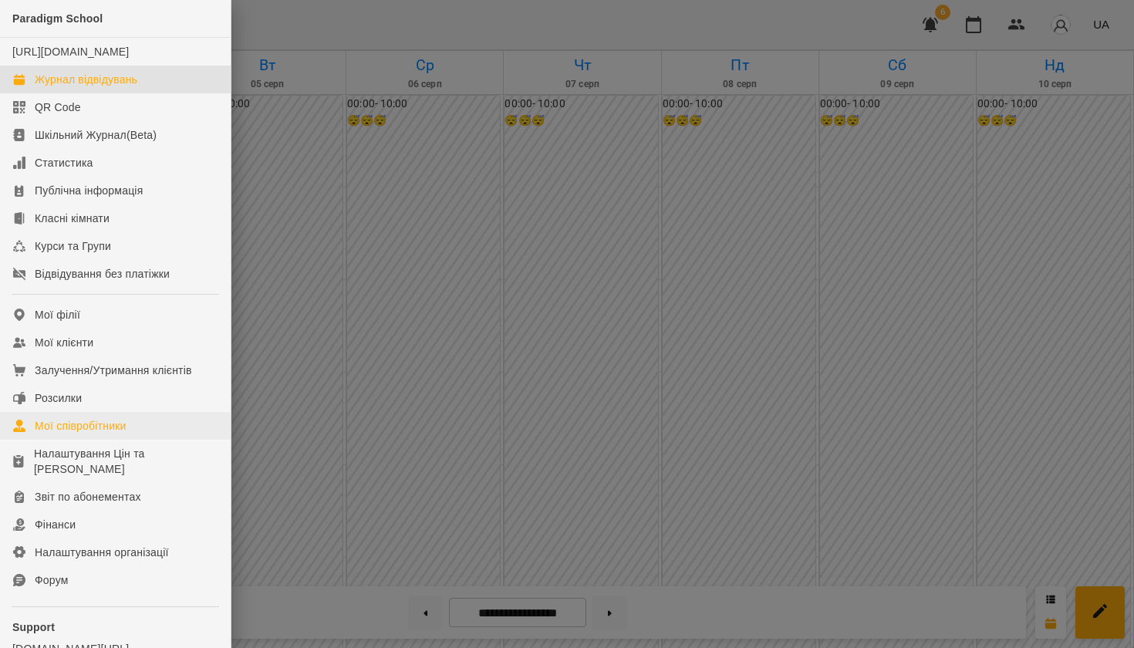
click at [74, 434] on div "Мої співробітники" at bounding box center [81, 425] width 92 height 15
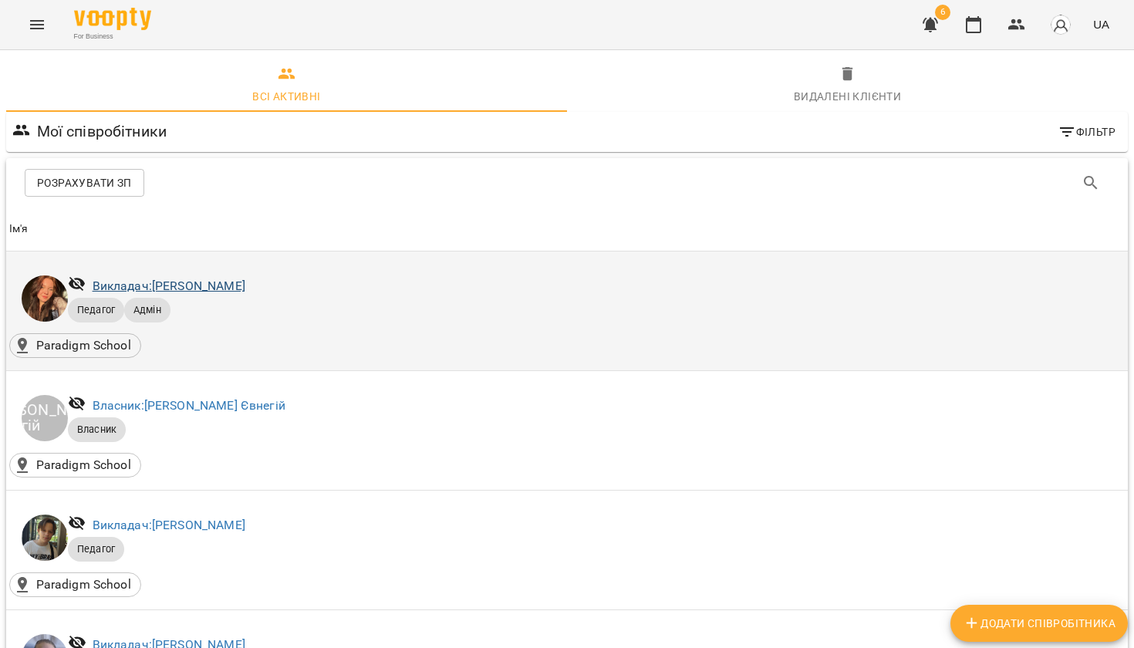
click at [245, 279] on link "Викладач: [PERSON_NAME]" at bounding box center [169, 286] width 153 height 15
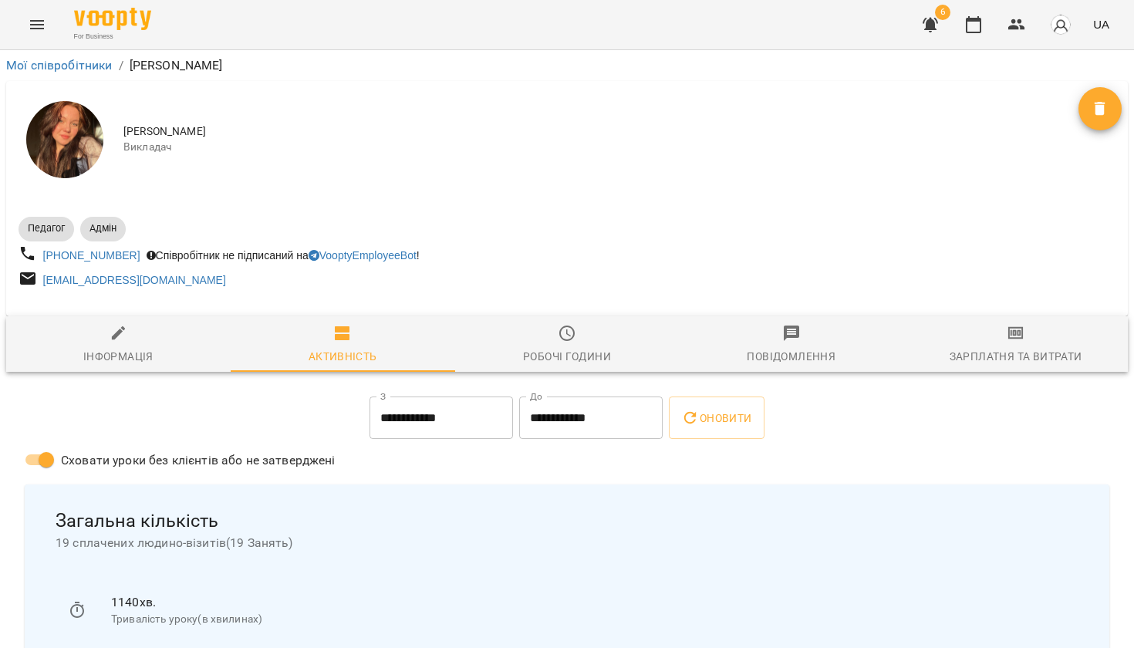
click at [1050, 338] on span "Зарплатня та Витрати" at bounding box center [1016, 345] width 206 height 42
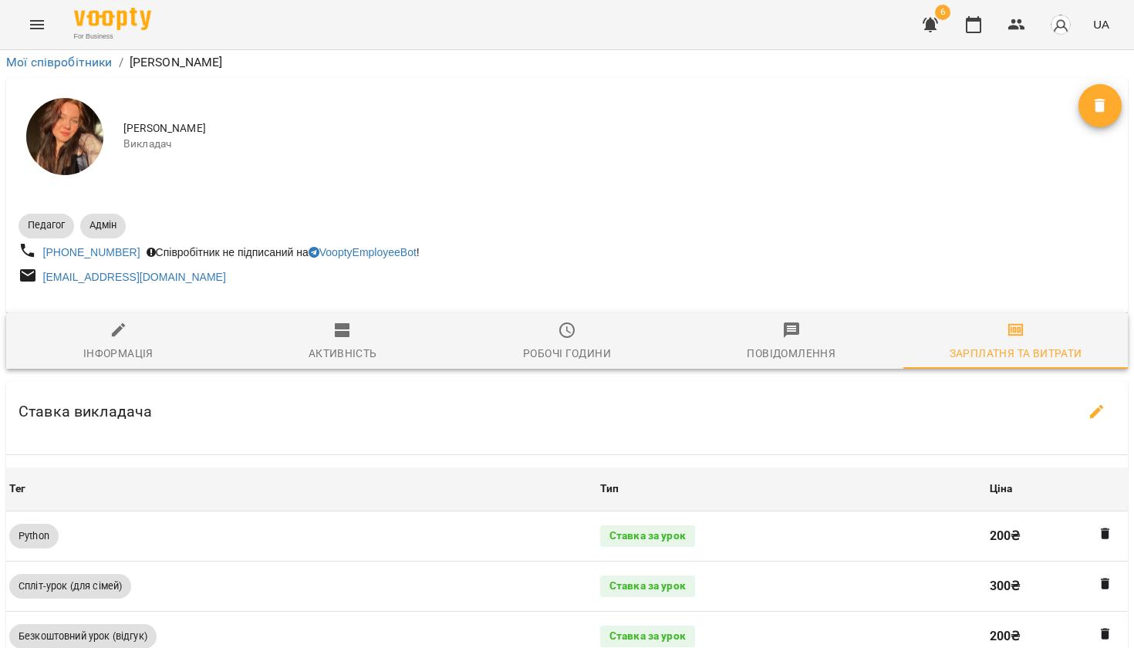
scroll to position [302, 0]
click at [1097, 403] on icon "button" at bounding box center [1097, 412] width 19 height 19
select select "*******"
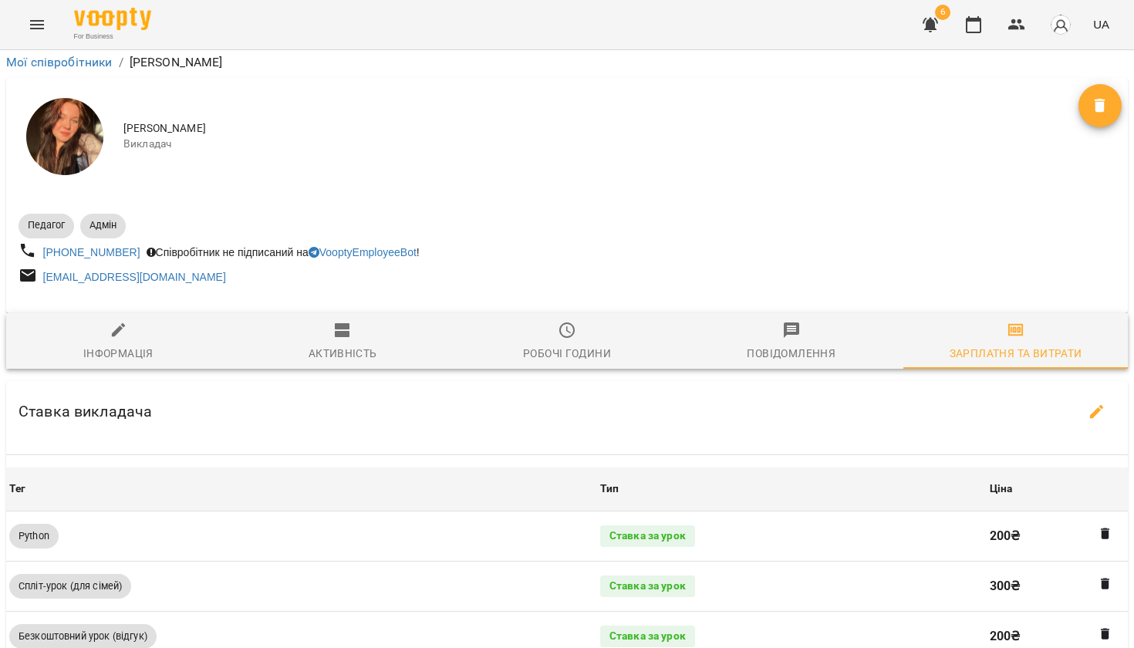
select select "*******"
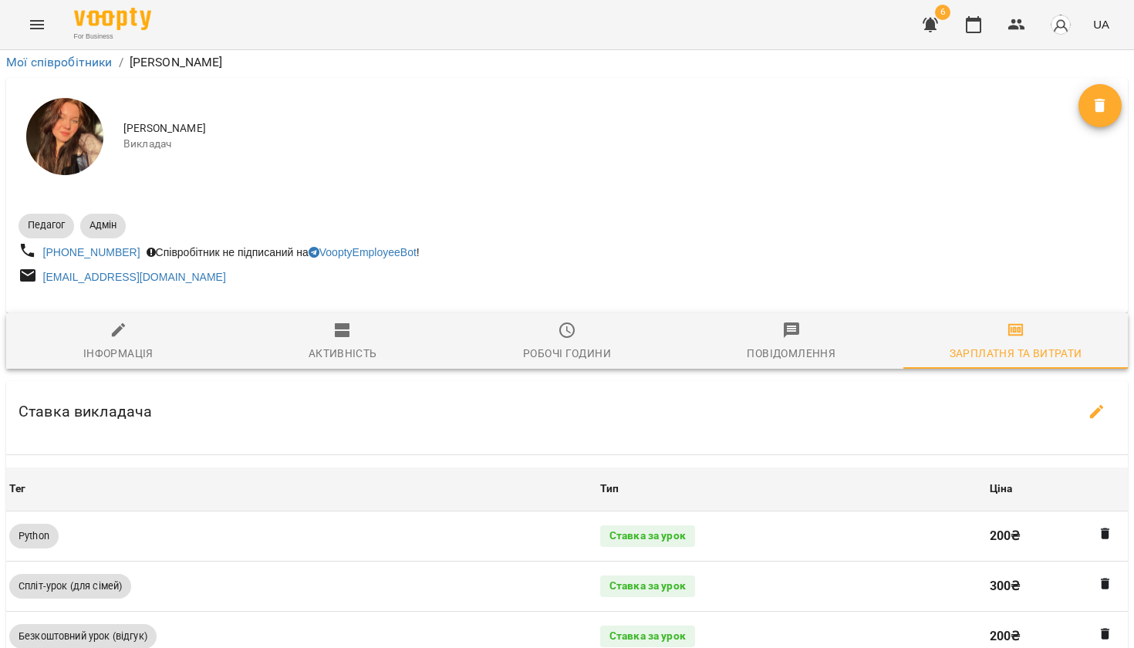
select select "*******"
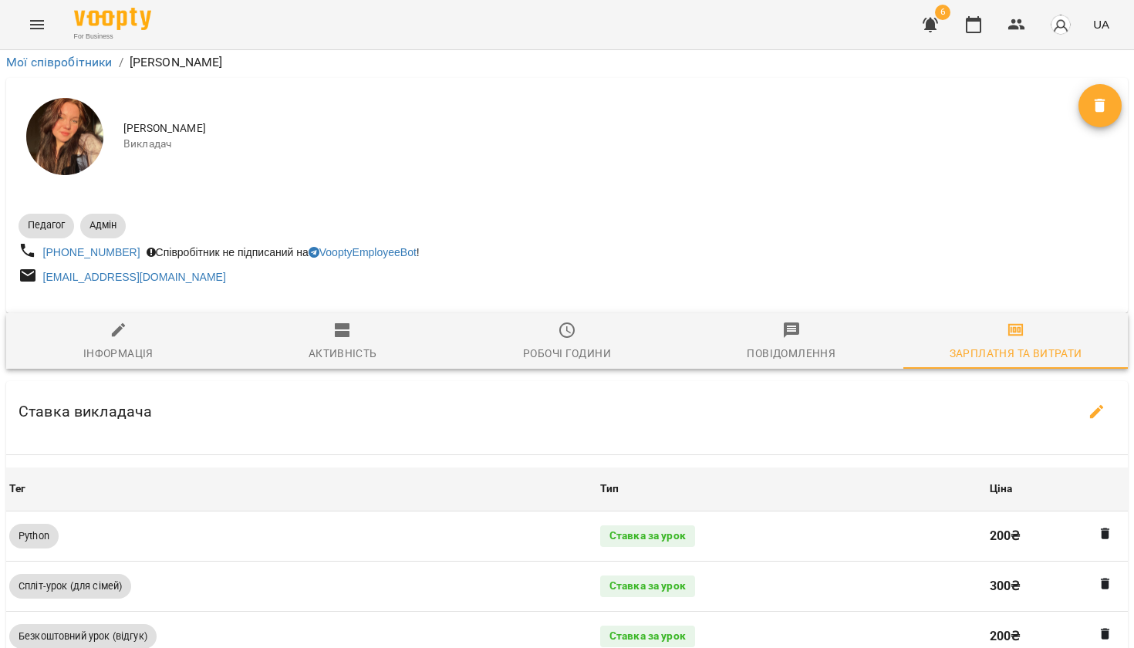
select select "*******"
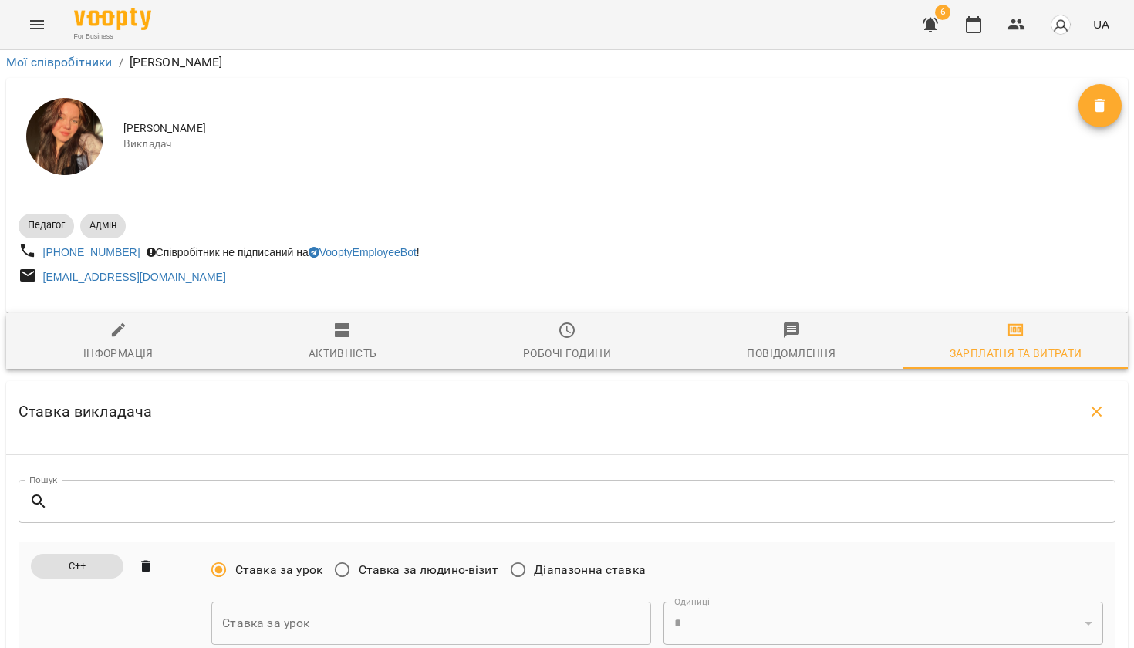
scroll to position [1157, 0]
type input "*"
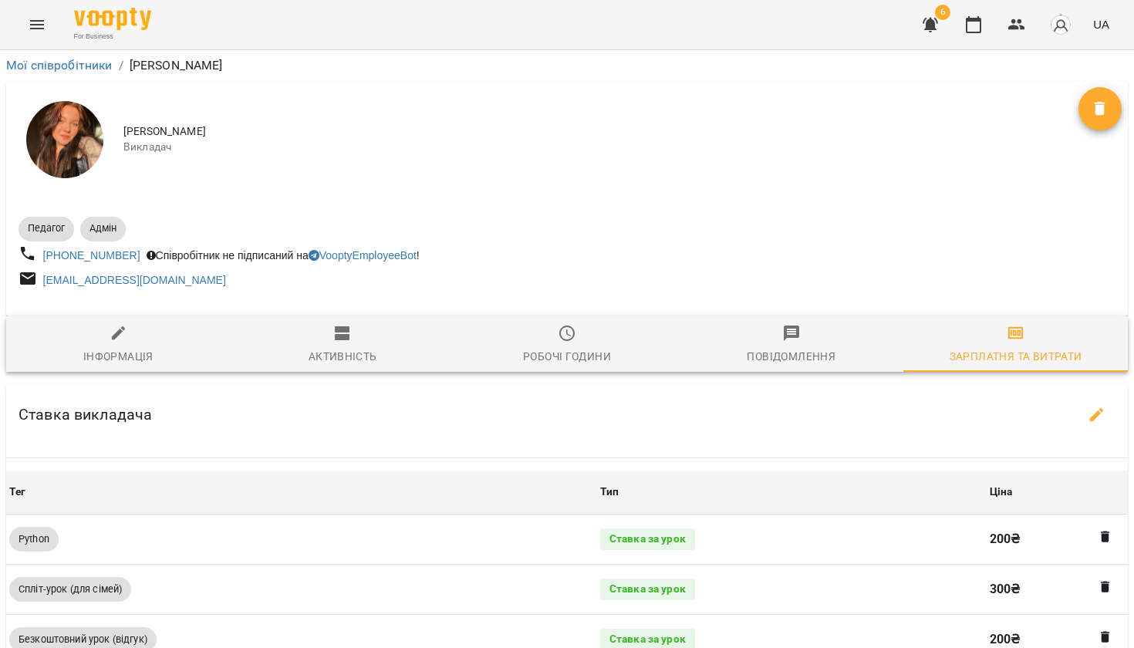
scroll to position [0, 0]
click at [1027, 29] on button "button" at bounding box center [1017, 24] width 37 height 37
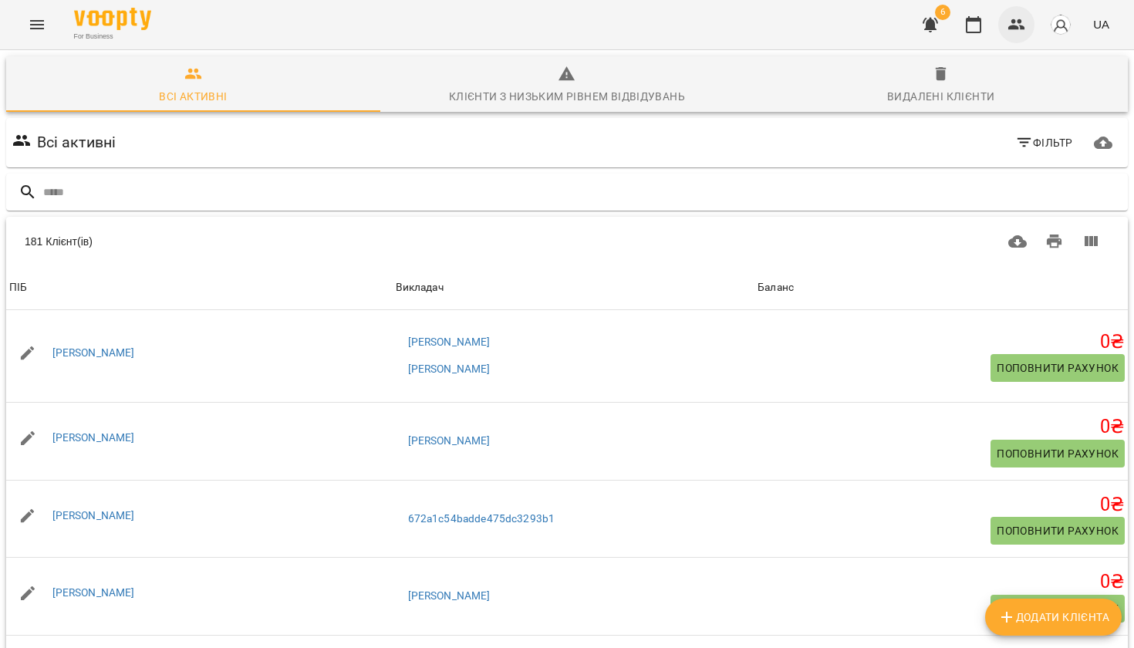
click at [1008, 21] on button "button" at bounding box center [1017, 24] width 37 height 37
